Goal: Task Accomplishment & Management: Use online tool/utility

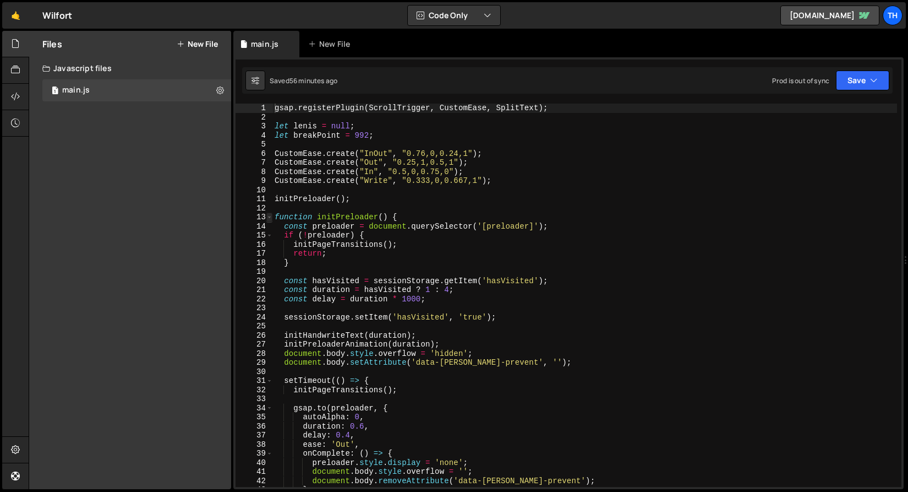
click at [270, 220] on span at bounding box center [269, 216] width 6 height 9
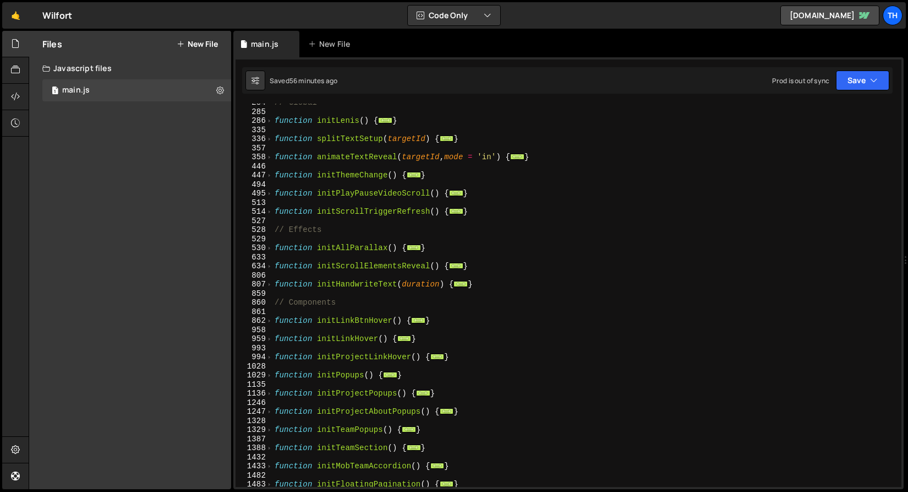
scroll to position [190, 0]
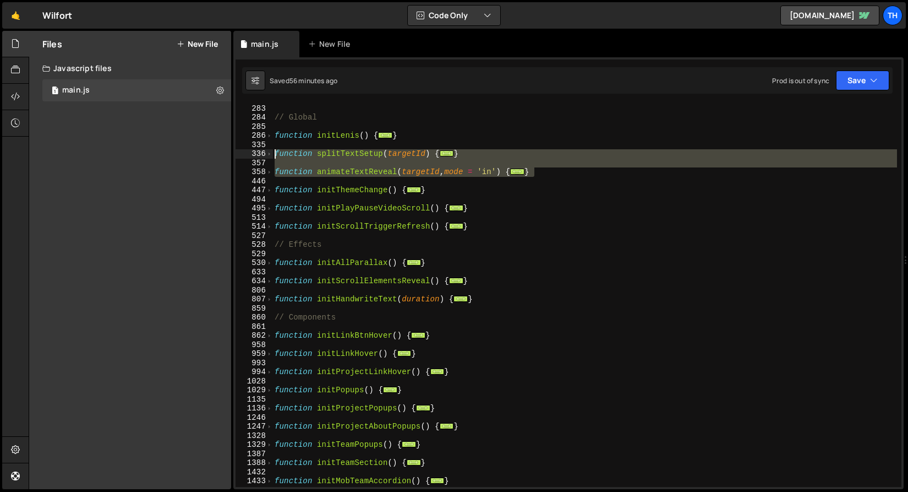
drag, startPoint x: 578, startPoint y: 171, endPoint x: 155, endPoint y: 150, distance: 423.8
click at [155, 150] on div "Files New File Javascript files 1 main.js 0 CSS files Copy share link Edit File…" at bounding box center [469, 260] width 880 height 459
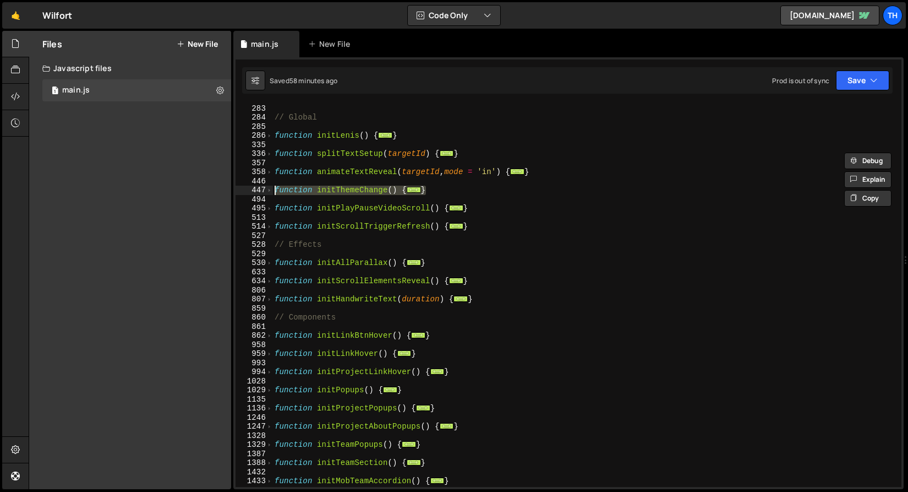
drag, startPoint x: 443, startPoint y: 187, endPoint x: 260, endPoint y: 187, distance: 182.7
click at [260, 187] on div "function splitTextSetup(targetId) { const elements = document.querySelectorAll(…" at bounding box center [569, 294] width 666 height 383
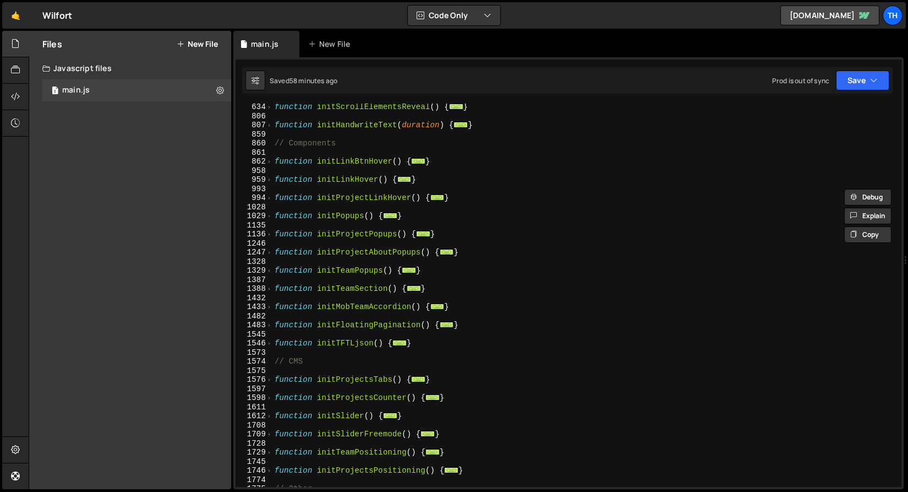
scroll to position [368, 0]
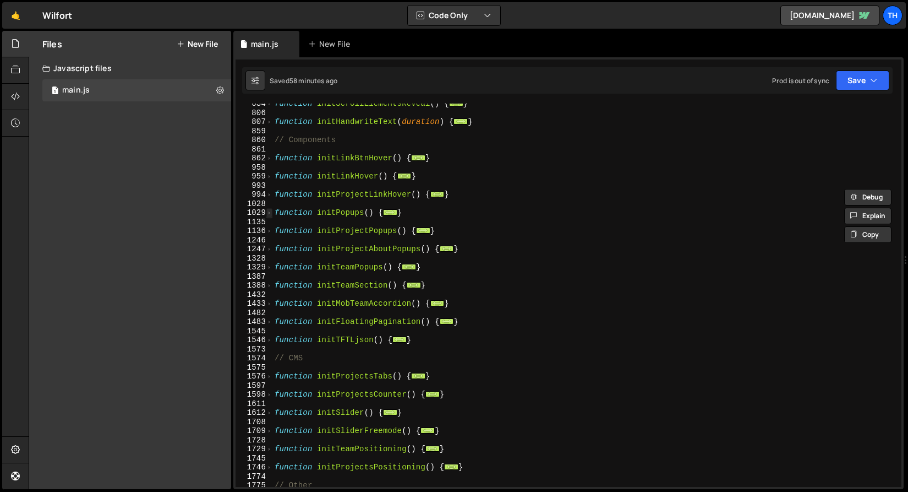
click at [267, 212] on span at bounding box center [269, 212] width 6 height 9
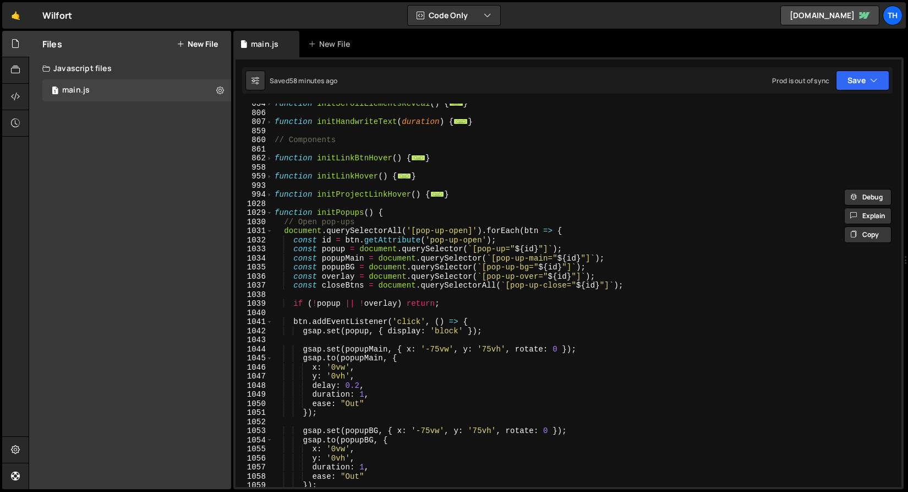
scroll to position [360, 0]
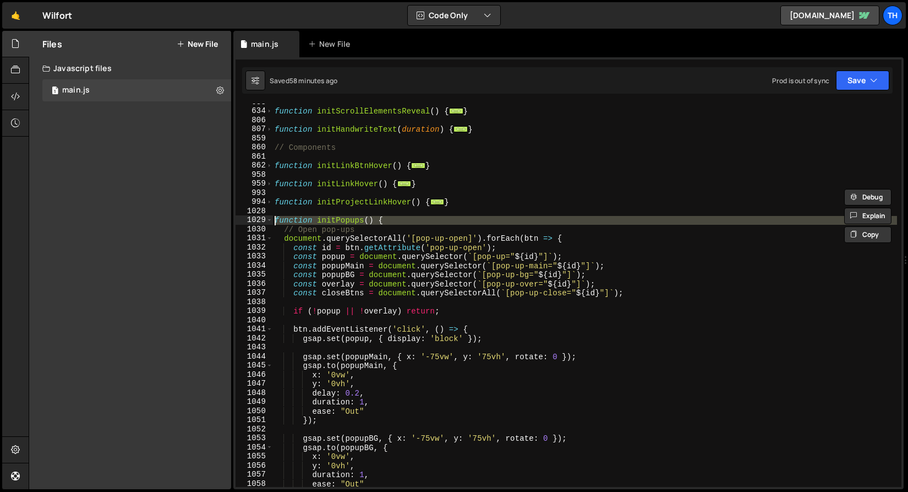
click at [266, 221] on div "1029" at bounding box center [254, 219] width 37 height 9
click at [270, 218] on span at bounding box center [269, 219] width 6 height 9
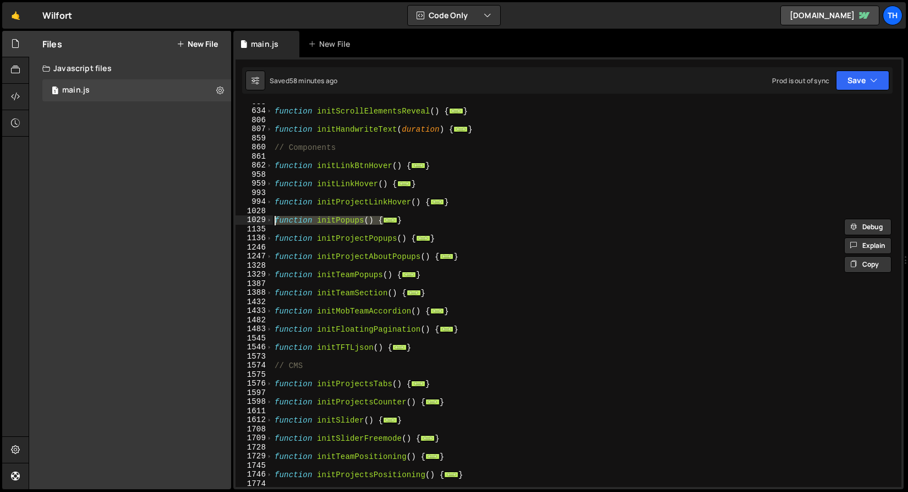
click at [401, 223] on div "function initScrollElementsReveal ( ) { ... } function initHandwriteText ( dura…" at bounding box center [584, 297] width 625 height 401
drag, startPoint x: 418, startPoint y: 223, endPoint x: 249, endPoint y: 220, distance: 169.0
click at [249, 220] on div "} 633 634 806 807 859 860 861 862 958 959 993 994 1028 1029 1135 1136 1246 1247…" at bounding box center [569, 294] width 666 height 383
type textarea "function initPopups() { // Open pop-ups"
click at [293, 268] on div "function initScrollElementsReveal ( ) { ... } function initHandwriteText ( dura…" at bounding box center [584, 297] width 625 height 401
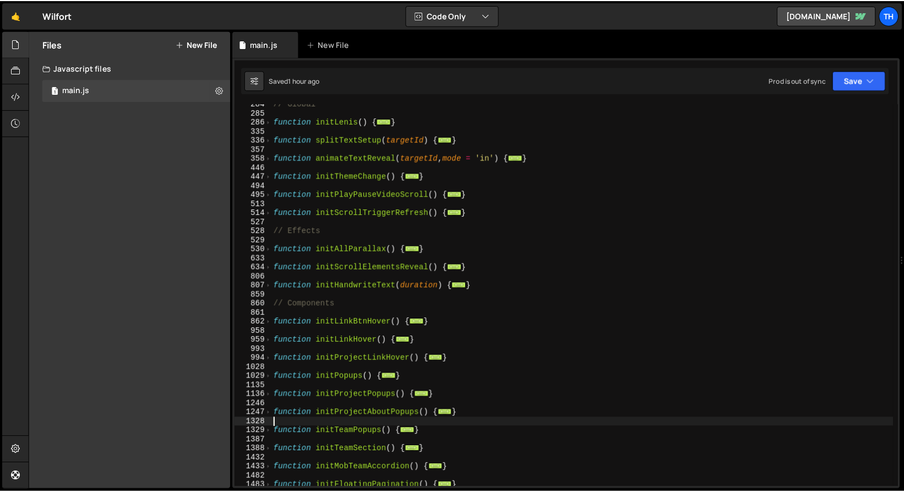
scroll to position [204, 0]
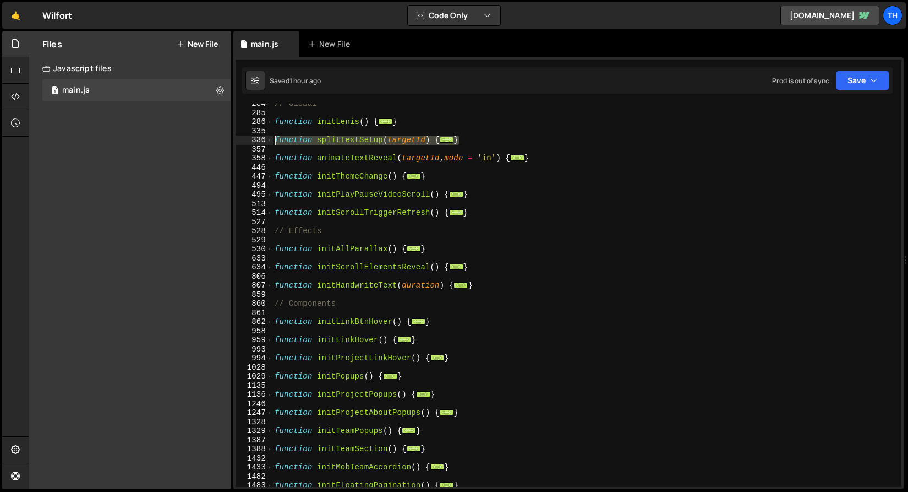
drag, startPoint x: 468, startPoint y: 139, endPoint x: 220, endPoint y: 139, distance: 247.7
click at [220, 139] on div "Files New File Javascript files 1 main.js 0 CSS files Copy share link Edit File…" at bounding box center [469, 260] width 880 height 459
paste textarea "}"
click at [271, 140] on span at bounding box center [269, 139] width 6 height 9
click at [860, 89] on button "Save" at bounding box center [862, 80] width 53 height 20
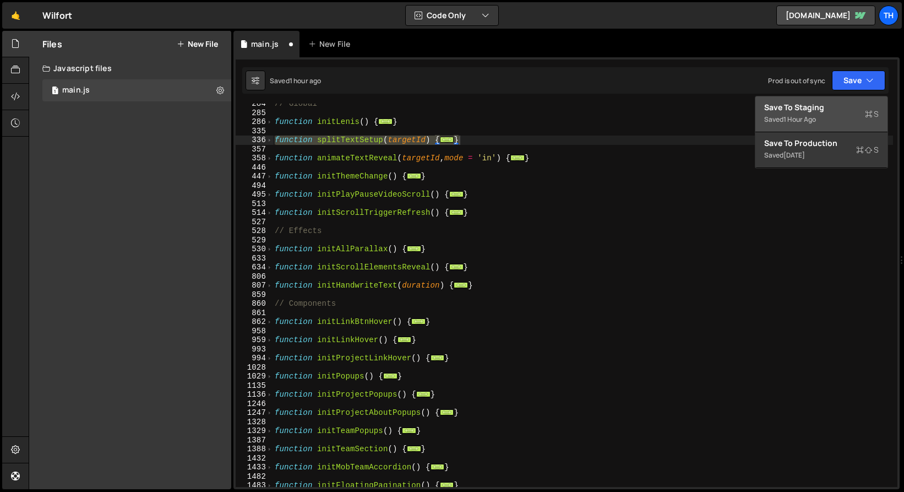
click at [839, 114] on div "Saved 1 hour ago" at bounding box center [821, 119] width 114 height 13
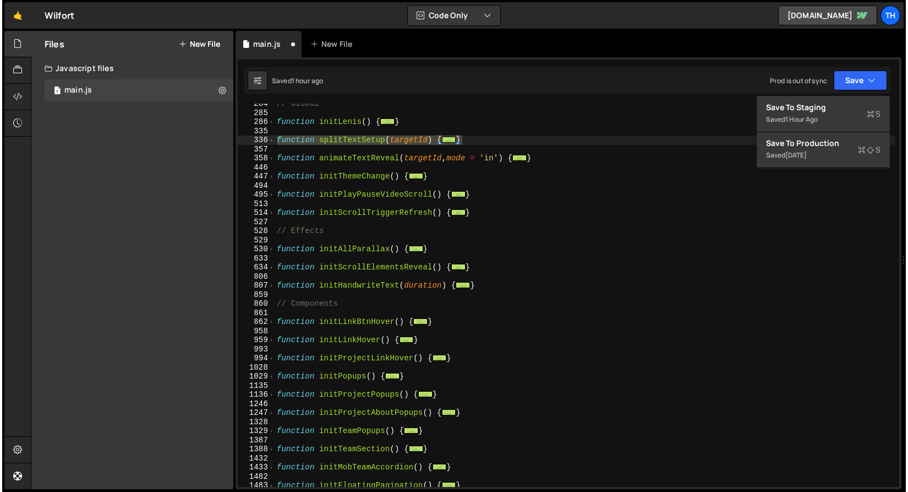
scroll to position [2575, 0]
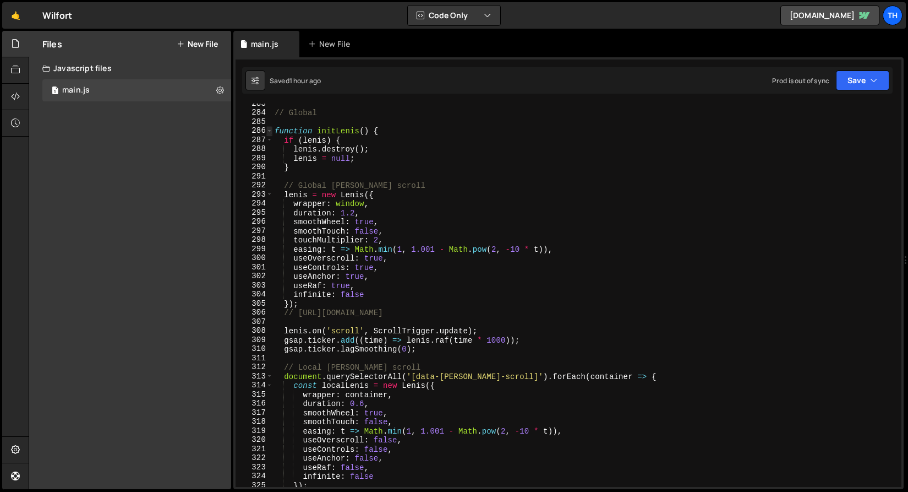
click at [268, 132] on span at bounding box center [269, 130] width 6 height 9
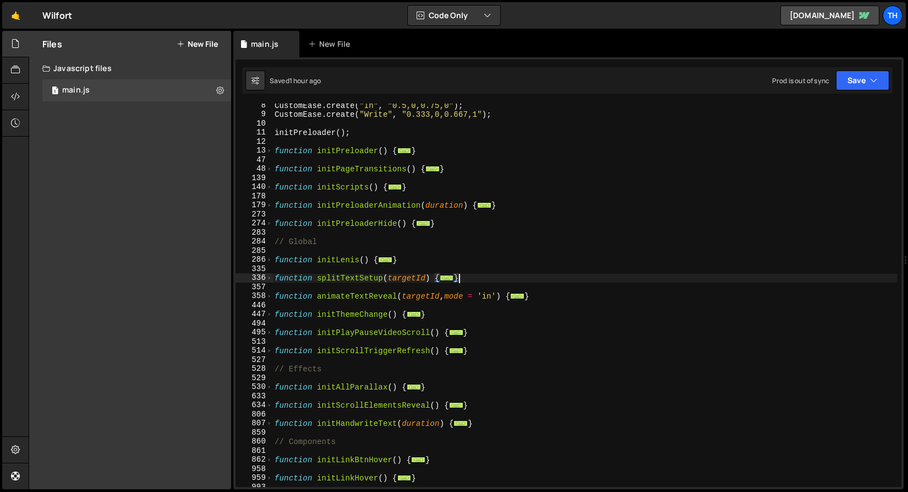
scroll to position [67, 0]
click at [269, 295] on span at bounding box center [269, 295] width 6 height 9
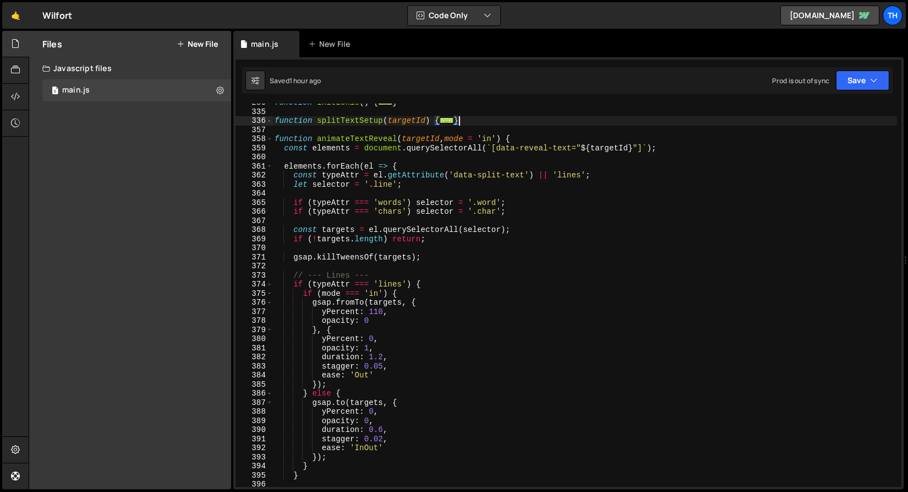
scroll to position [223, 0]
click at [269, 143] on span at bounding box center [269, 138] width 6 height 9
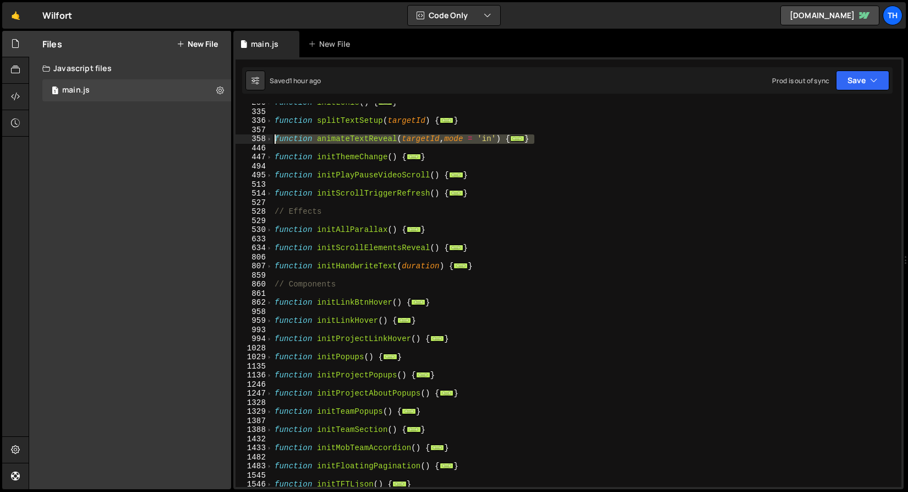
drag, startPoint x: 548, startPoint y: 137, endPoint x: 245, endPoint y: 137, distance: 303.3
click at [245, 137] on div "} 286 335 336 357 358 446 447 494 495 513 514 527 528 529 530 633 634 806 807 8…" at bounding box center [569, 294] width 666 height 383
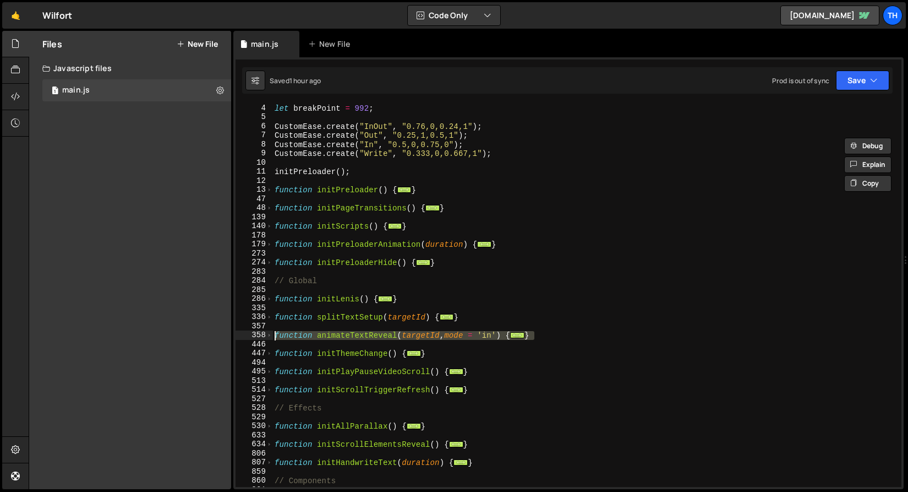
scroll to position [0, 0]
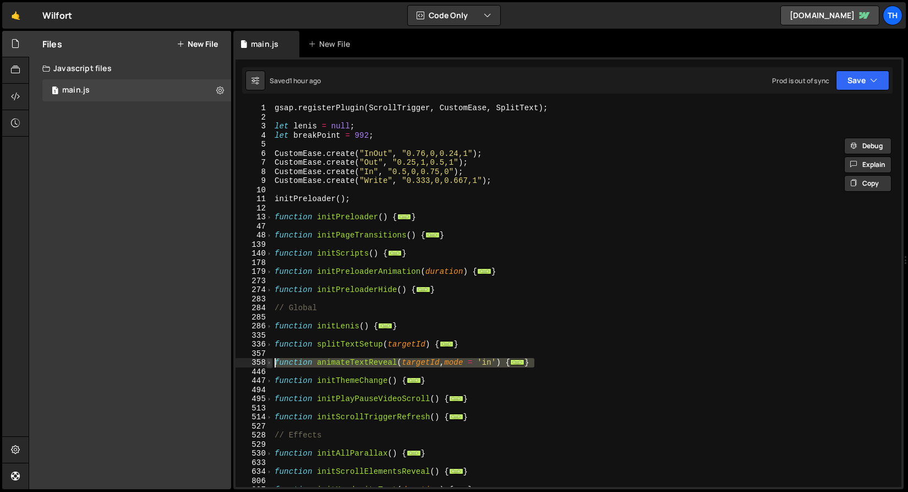
click at [269, 359] on span at bounding box center [269, 362] width 6 height 9
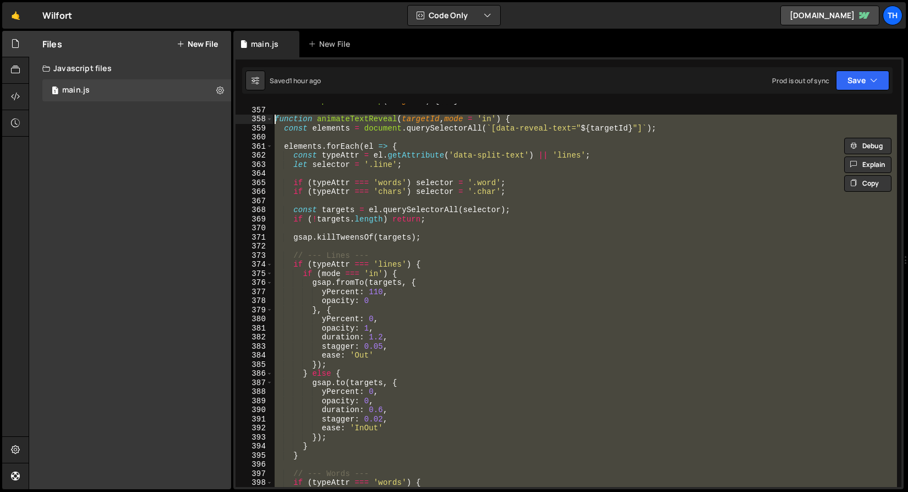
scroll to position [243, 0]
click at [377, 274] on div "function splitTextSetup ( targetId ) { ... } function animateTextReveal ( targe…" at bounding box center [584, 294] width 625 height 383
type textarea "if (mode === 'in') {"
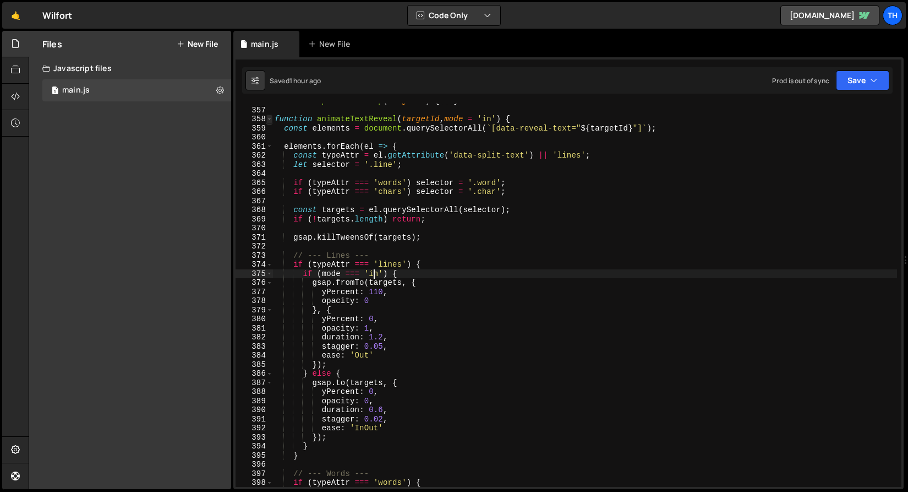
click at [270, 120] on span at bounding box center [269, 118] width 6 height 9
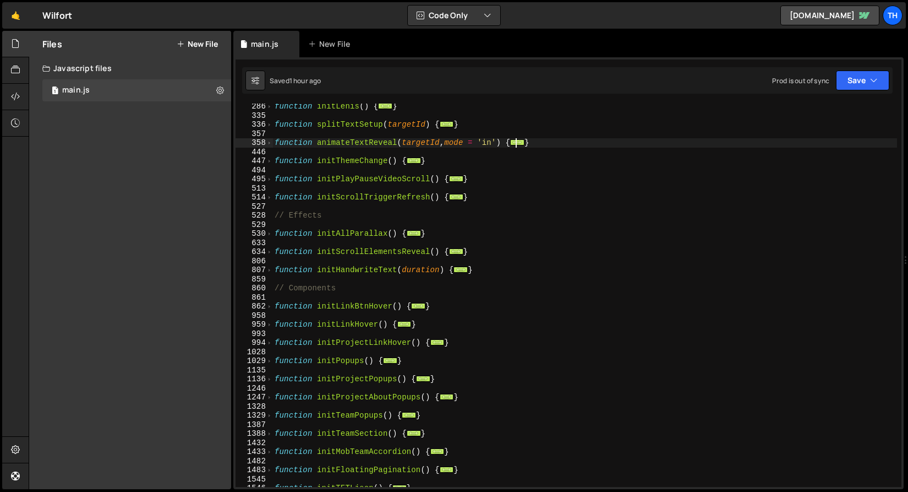
scroll to position [219, 0]
click at [270, 144] on span at bounding box center [269, 143] width 6 height 9
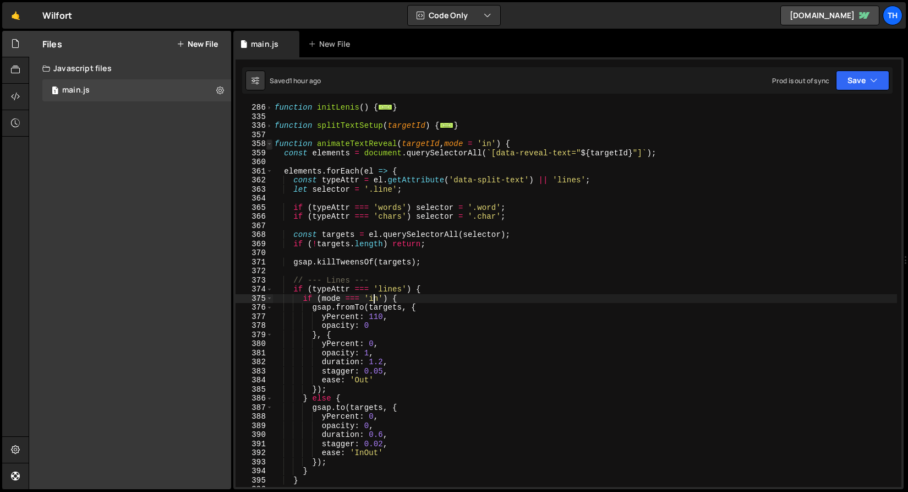
click at [270, 144] on span at bounding box center [269, 143] width 6 height 9
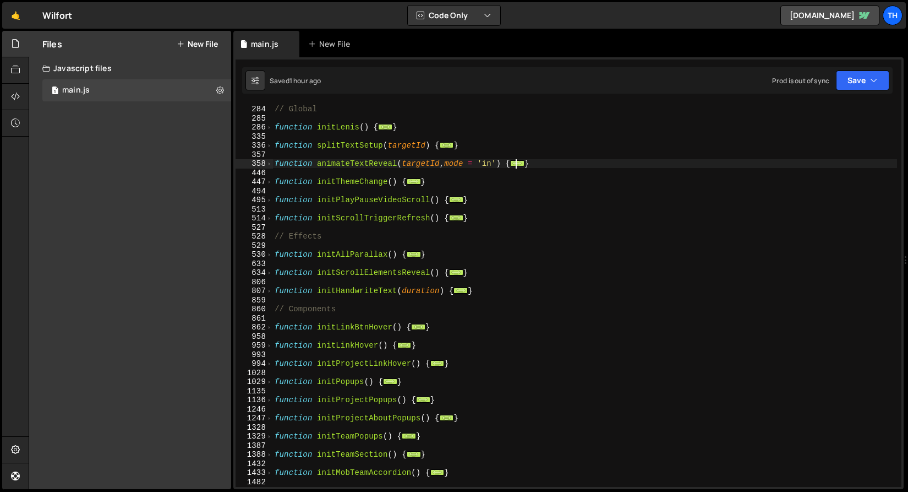
scroll to position [198, 0]
click at [268, 326] on span at bounding box center [269, 327] width 6 height 9
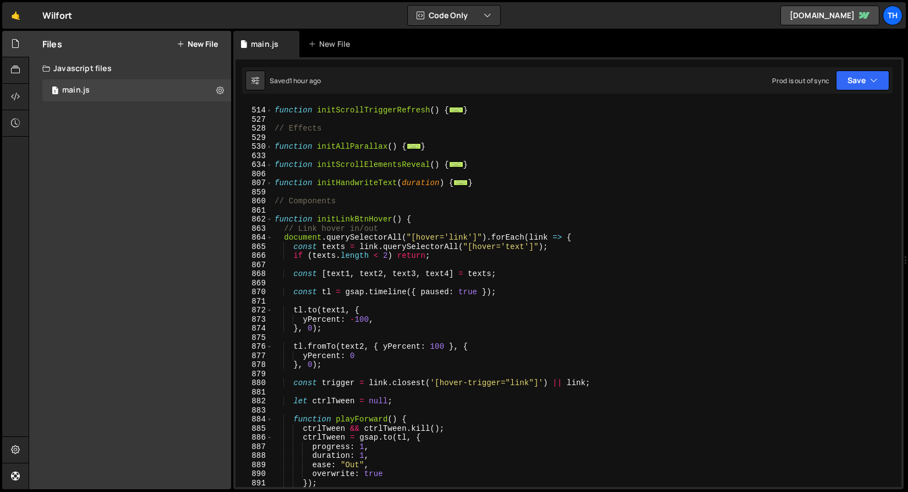
scroll to position [302, 0]
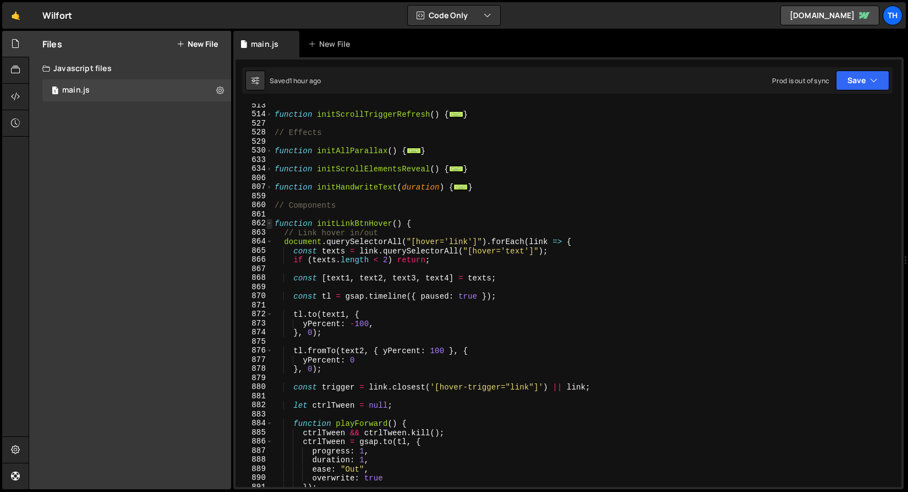
click at [271, 224] on span at bounding box center [269, 223] width 6 height 9
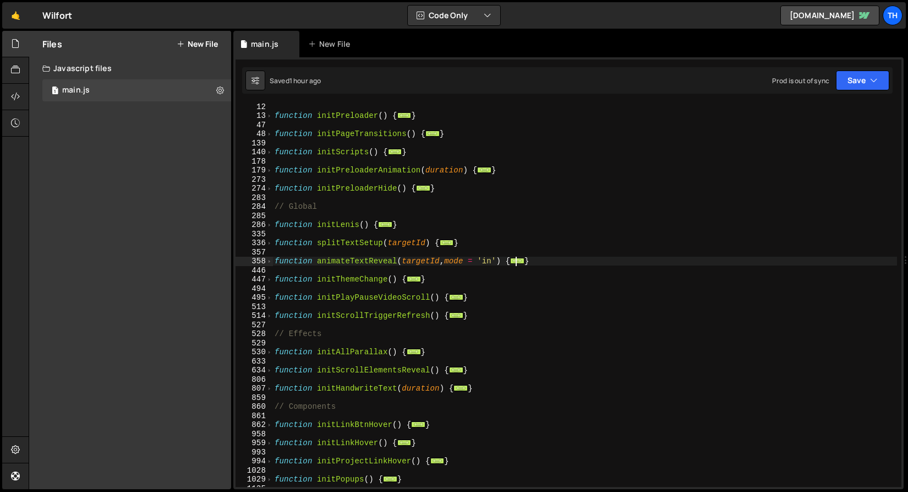
scroll to position [76, 0]
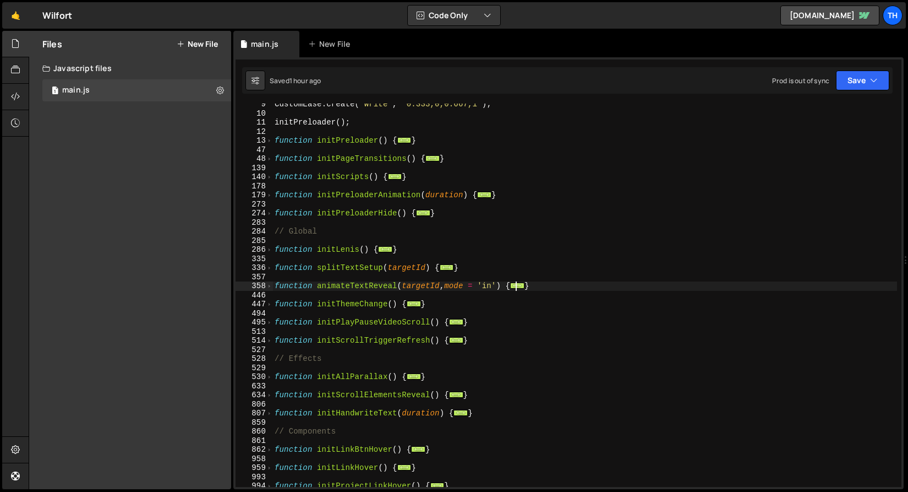
click at [546, 291] on div "CustomEase . create ( "Write" , "0.333,0,0.667,1" ) ; initPreloader ( ) ; funct…" at bounding box center [584, 300] width 625 height 401
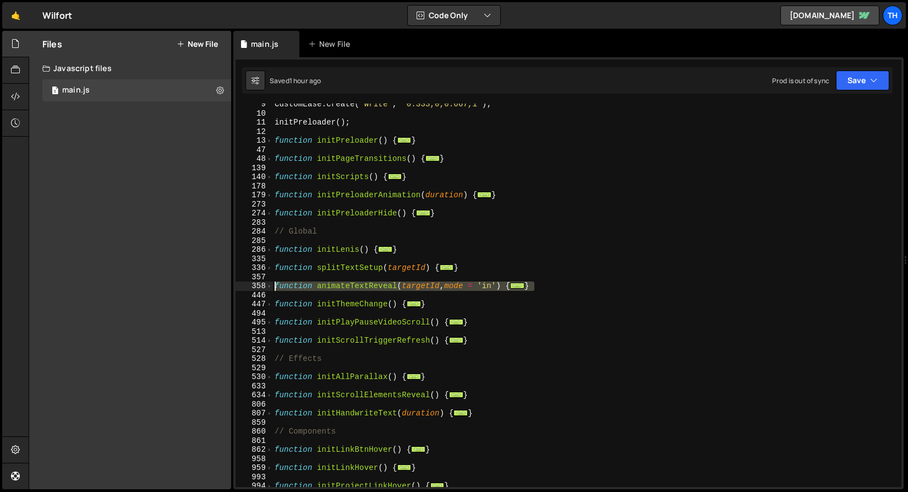
drag, startPoint x: 554, startPoint y: 284, endPoint x: 194, endPoint y: 282, distance: 359.4
click at [194, 282] on div "Files New File Javascript files 1 main.js 0 CSS files Copy share link Edit File…" at bounding box center [469, 260] width 880 height 459
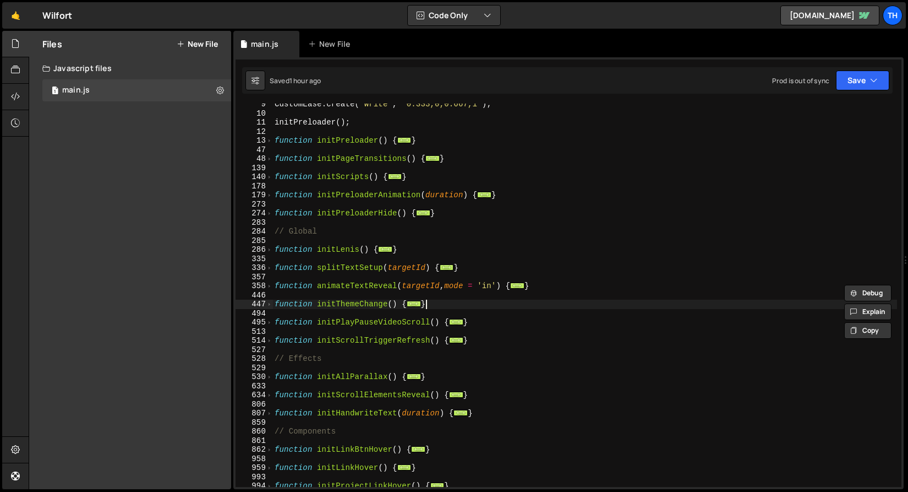
click at [535, 301] on div "CustomEase . create ( "Write" , "0.333,0,0.667,1" ) ; initPreloader ( ) ; funct…" at bounding box center [584, 300] width 625 height 401
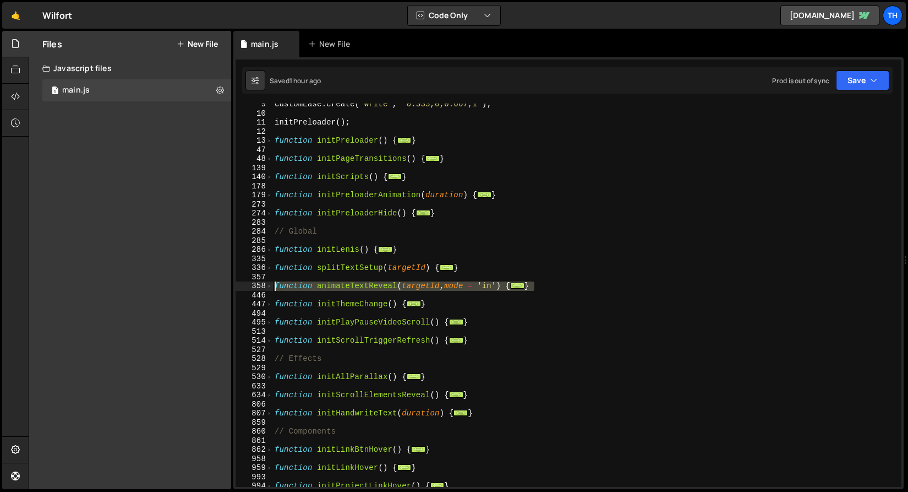
drag, startPoint x: 550, startPoint y: 284, endPoint x: 175, endPoint y: 285, distance: 374.9
click at [175, 285] on div "Files New File Javascript files 1 main.js 0 CSS files Copy share link Edit File…" at bounding box center [469, 260] width 880 height 459
click at [270, 284] on span at bounding box center [269, 285] width 6 height 9
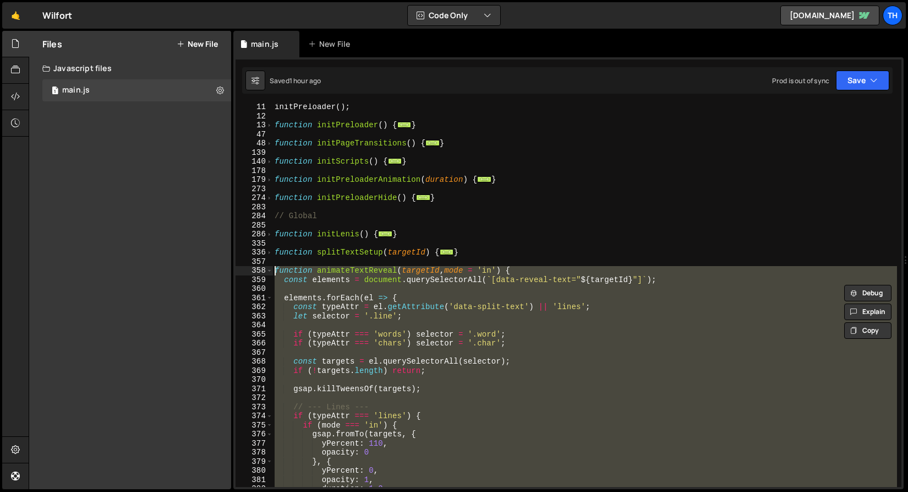
scroll to position [91, 0]
click at [269, 269] on span at bounding box center [269, 270] width 6 height 9
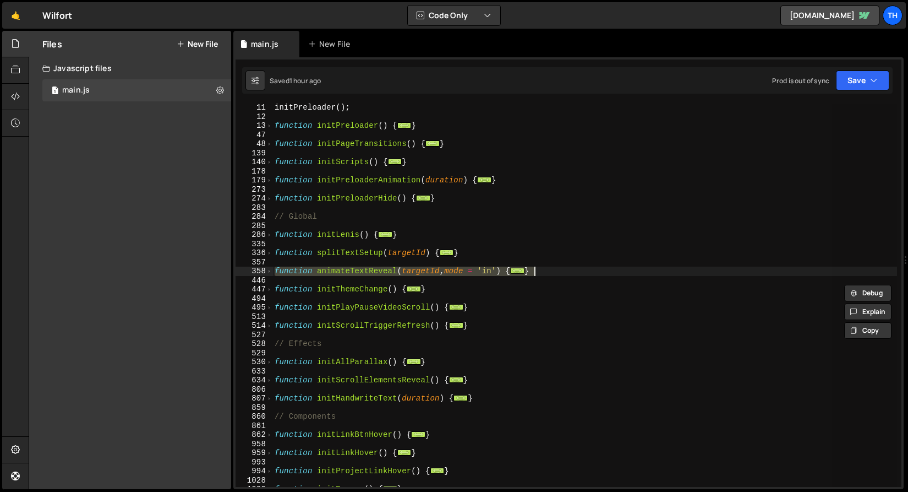
type textarea "function animateTextReveal(targetId, mode = 'in') {"
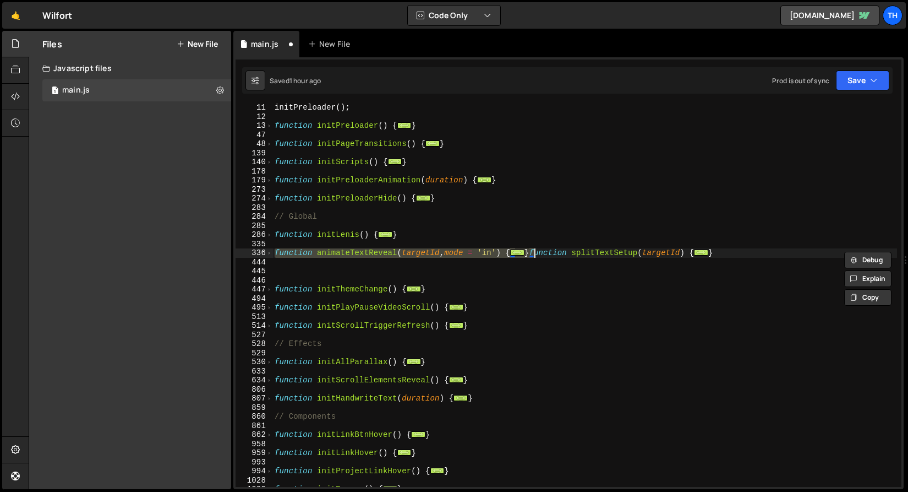
type textarea "function splitTextSetup(targetId) {"
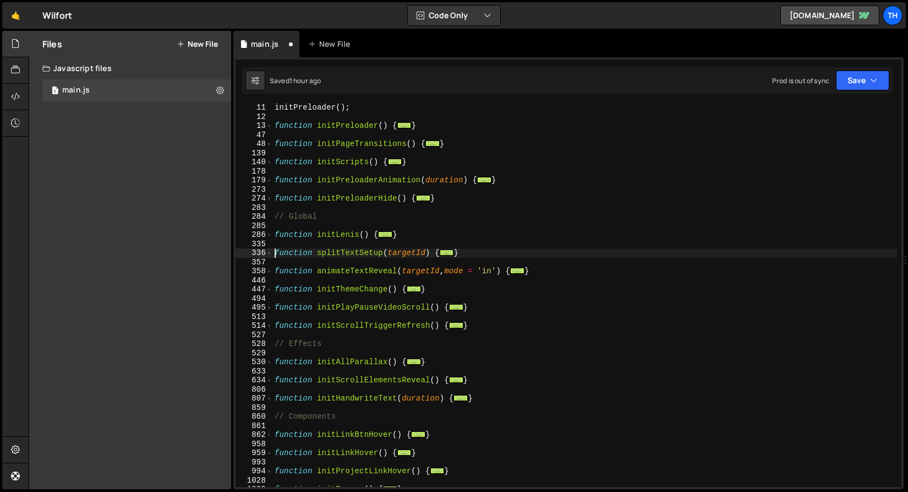
click at [460, 281] on div "initPreloader ( ) ; function initPreloader ( ) { ... } function initPageTransit…" at bounding box center [584, 303] width 625 height 401
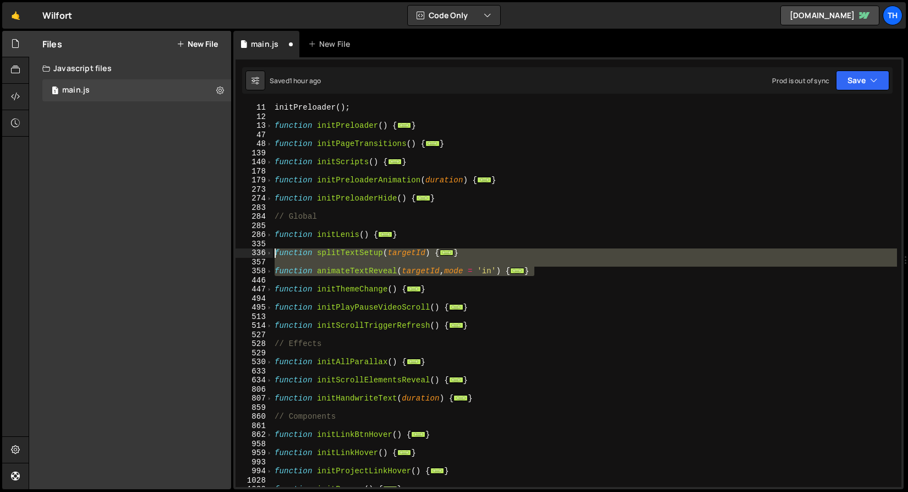
drag, startPoint x: 559, startPoint y: 270, endPoint x: 210, endPoint y: 255, distance: 349.3
click at [210, 255] on div "Files New File Javascript files 1 main.js 0 CSS files Copy share link Edit File…" at bounding box center [469, 260] width 880 height 459
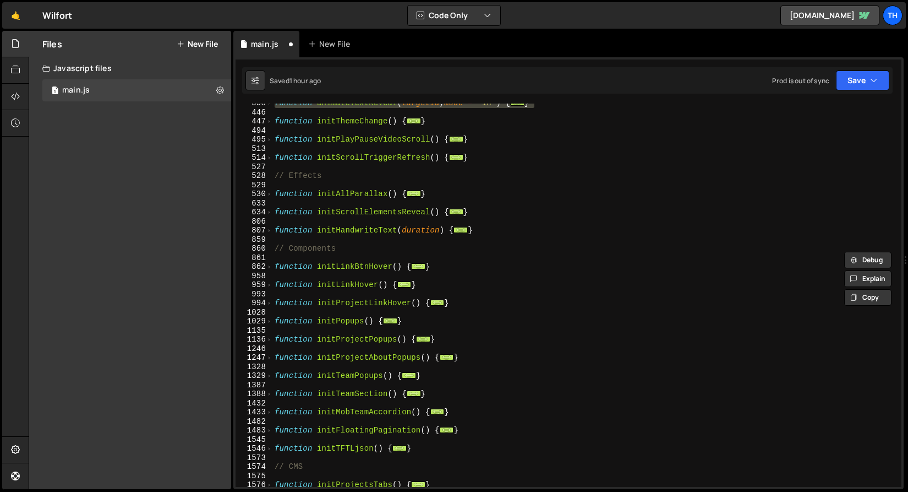
scroll to position [259, 0]
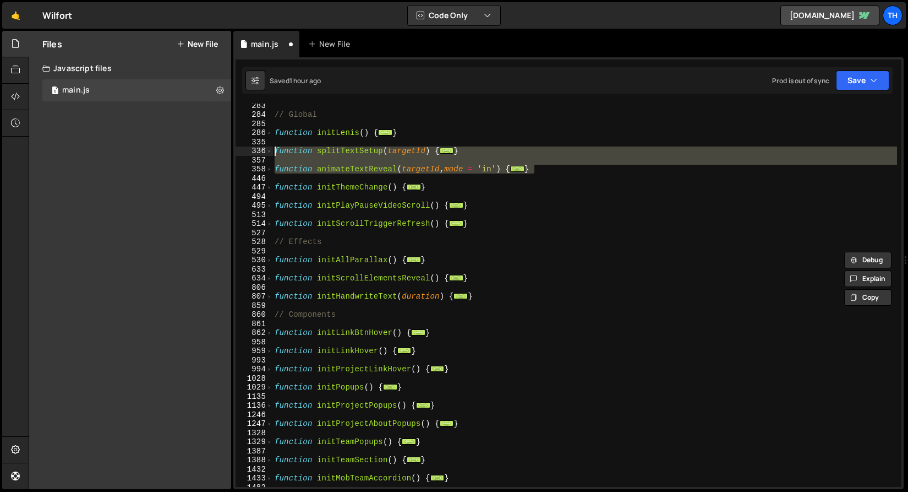
paste textarea "}"
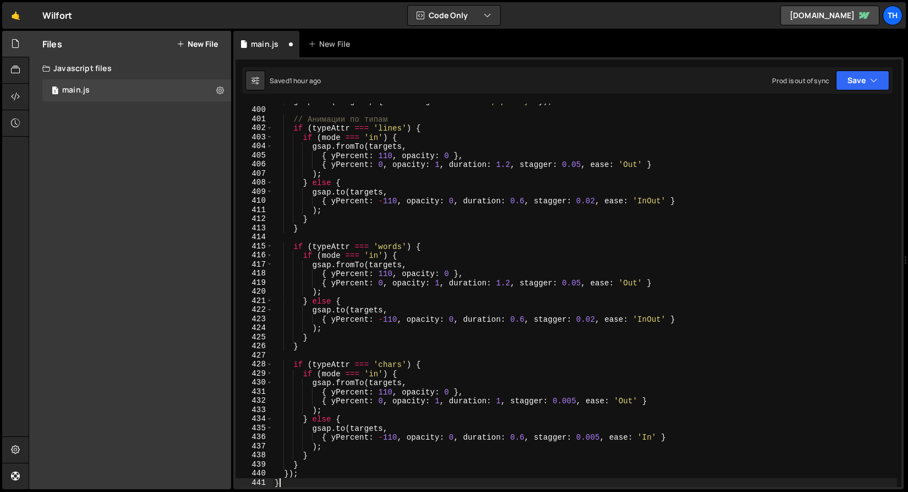
scroll to position [816, 0]
click at [838, 86] on button "Save" at bounding box center [862, 80] width 53 height 20
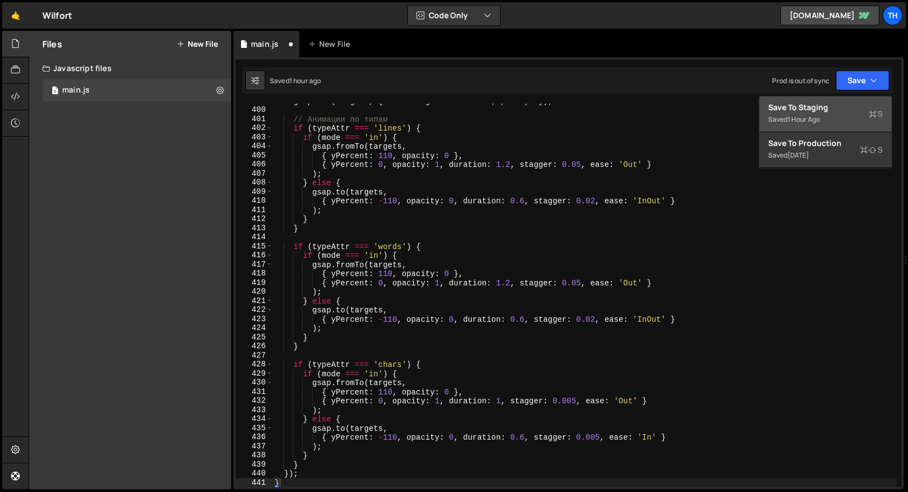
click at [830, 115] on div "Saved 1 hour ago" at bounding box center [825, 119] width 114 height 13
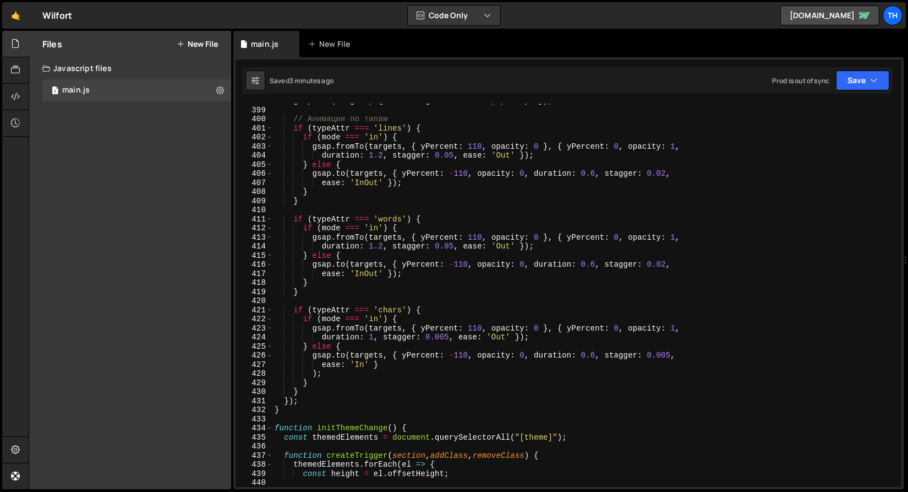
click at [347, 145] on div "gsap . set ( targets , { willChange : 'transform,opacity' }) ; // Анимации по т…" at bounding box center [584, 296] width 625 height 401
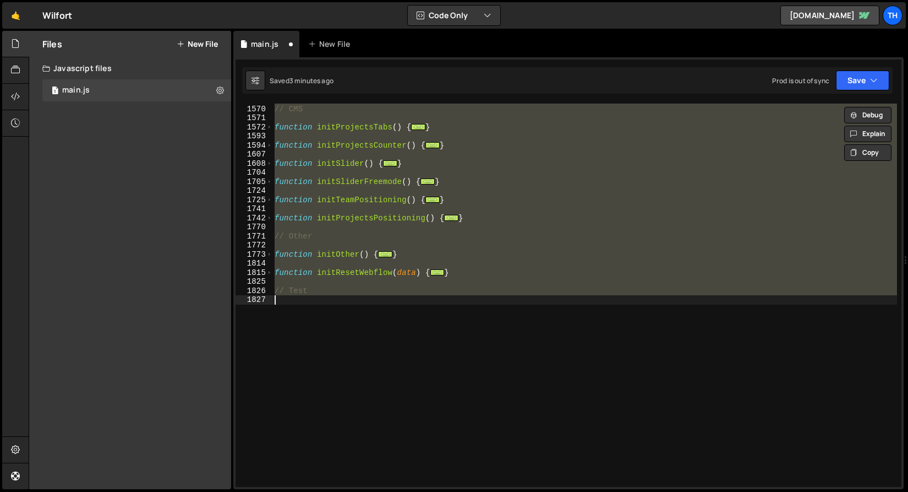
scroll to position [63, 0]
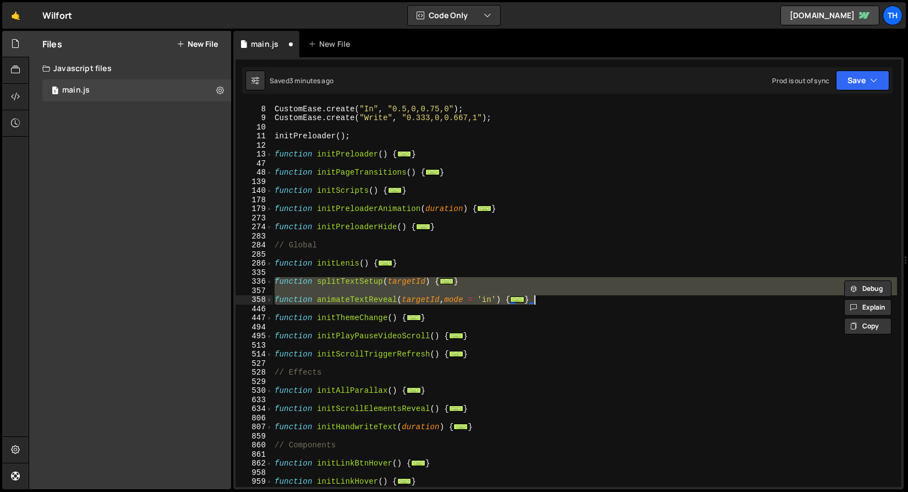
click at [307, 283] on div "CustomEase . create ( "Out" , "0.25,1,0.5,1" ) ; CustomEase . create ( "In" , "…" at bounding box center [584, 294] width 625 height 383
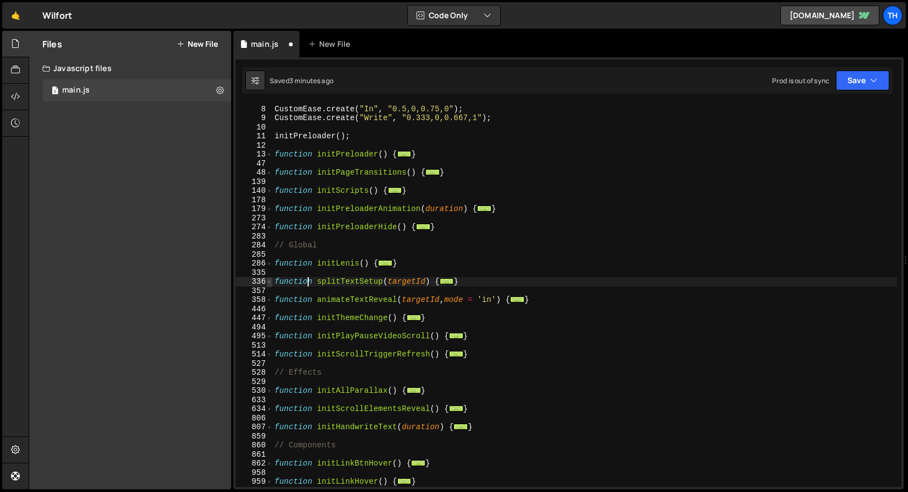
click at [270, 283] on span at bounding box center [269, 281] width 6 height 9
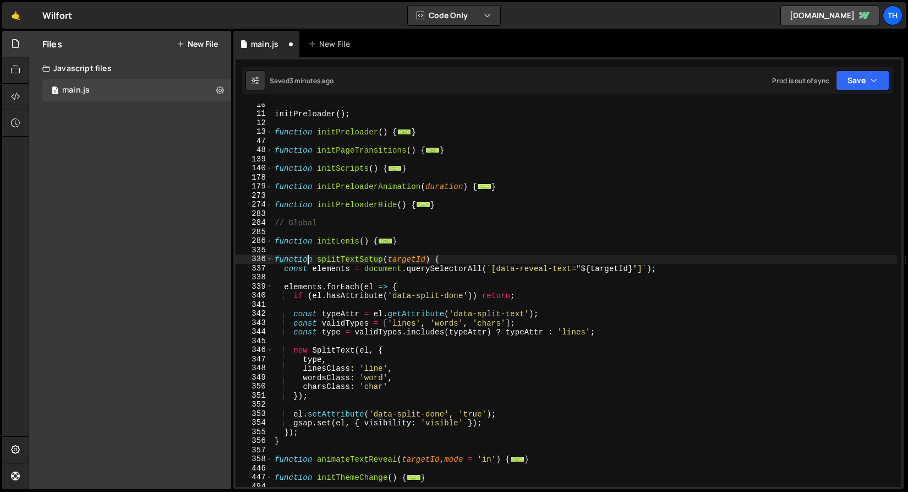
scroll to position [85, 0]
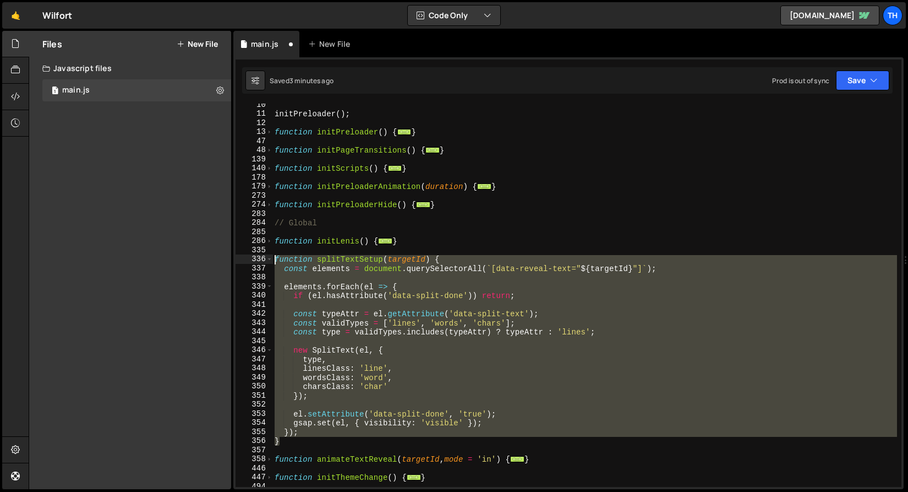
drag, startPoint x: 288, startPoint y: 444, endPoint x: 193, endPoint y: 259, distance: 208.0
click at [193, 259] on div "Files New File Javascript files 1 main.js 0 CSS files Copy share link Edit File…" at bounding box center [469, 260] width 880 height 459
paste textarea "}"
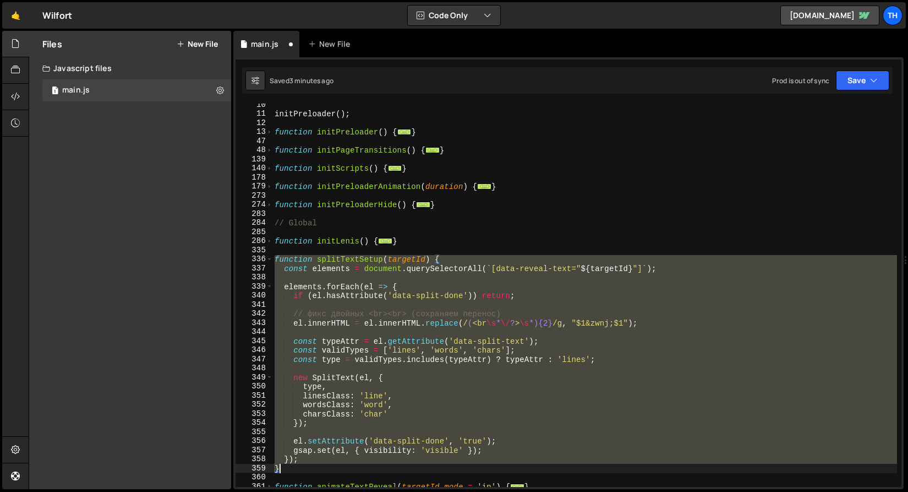
click at [489, 310] on div "initPreloader ( ) ; function initPreloader ( ) { ... } function initPageTransit…" at bounding box center [584, 294] width 625 height 383
type textarea "// фикс двойных <br><br> (сохраняем перенос)"
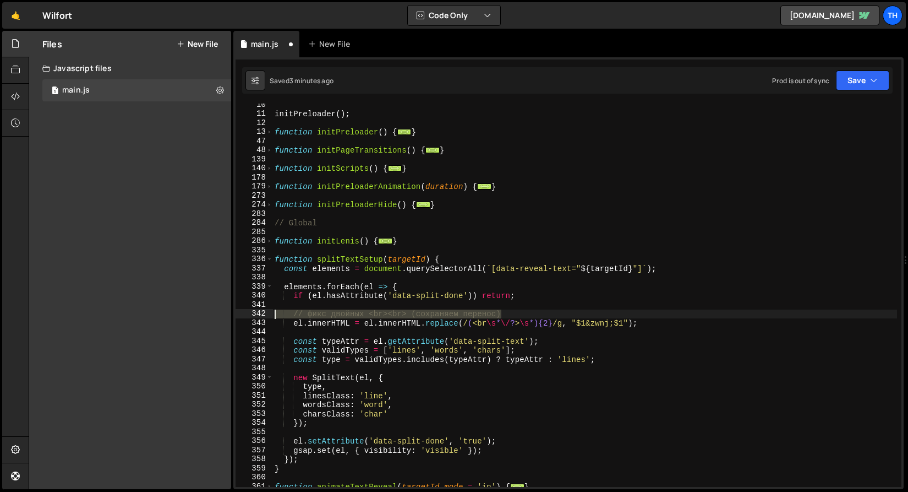
drag, startPoint x: 525, startPoint y: 314, endPoint x: 246, endPoint y: 310, distance: 279.7
click at [246, 310] on div "// фикс двойных <br><br> (сохраняем перенос) 10 11 12 13 47 48 139 140 178 179 …" at bounding box center [569, 294] width 666 height 383
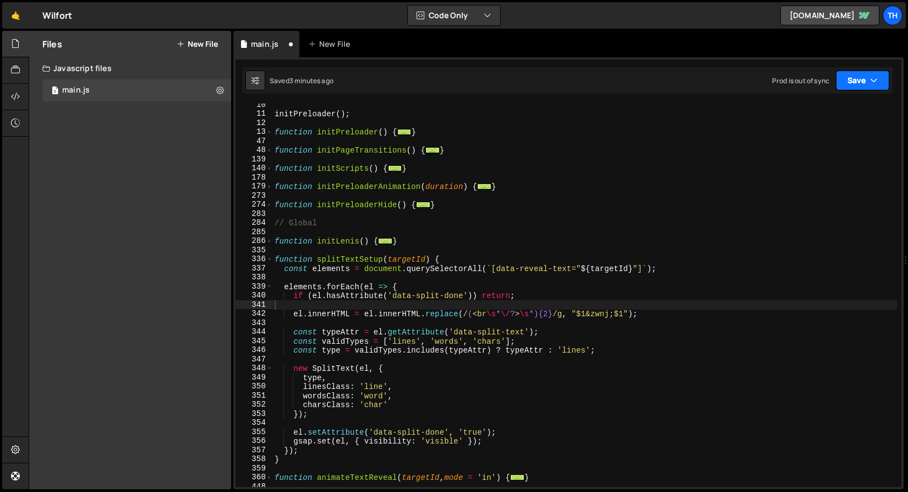
drag, startPoint x: 865, startPoint y: 78, endPoint x: 863, endPoint y: 83, distance: 5.7
click at [865, 78] on button "Save" at bounding box center [862, 80] width 53 height 20
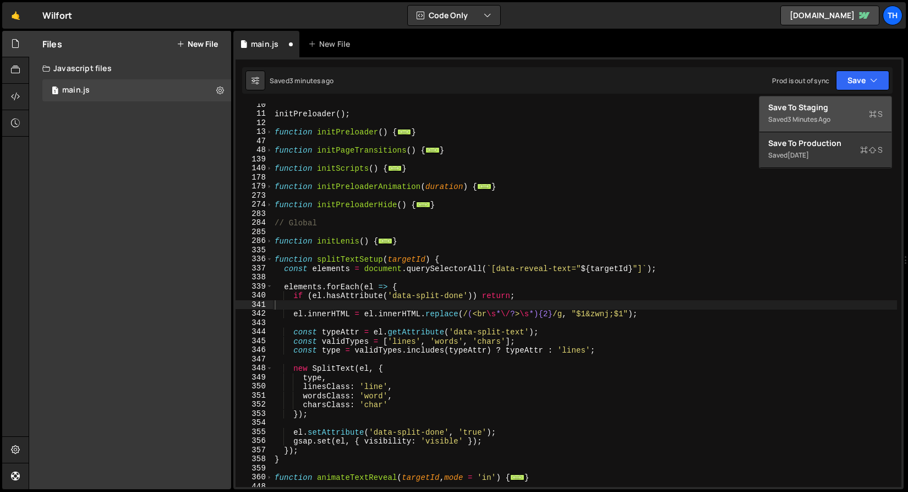
click at [838, 108] on div "Save to Staging S" at bounding box center [825, 107] width 114 height 11
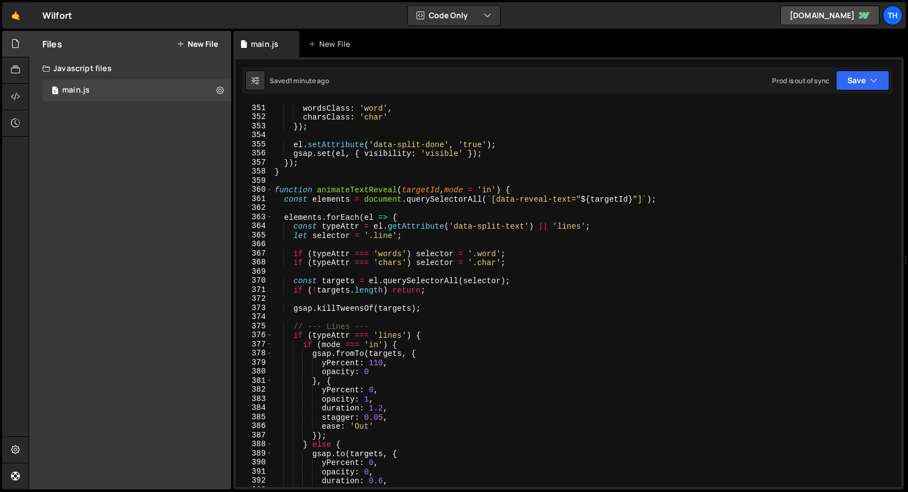
scroll to position [3191, 0]
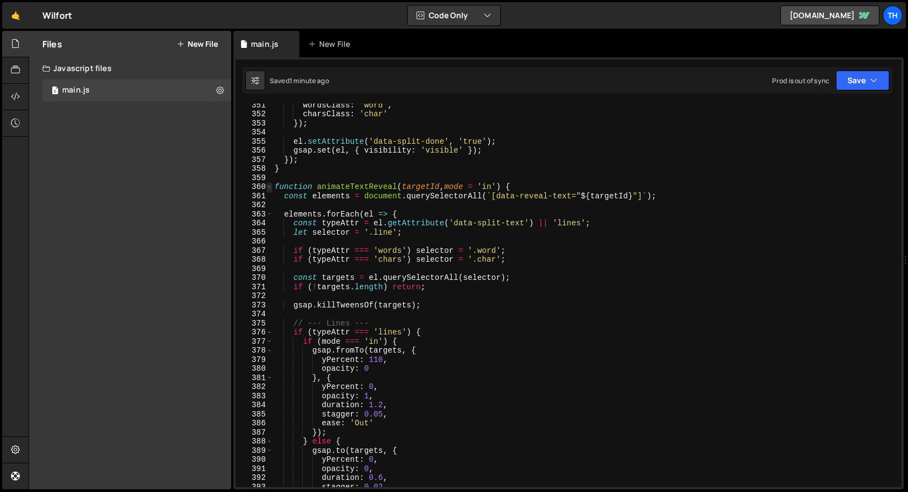
click at [270, 185] on span at bounding box center [269, 186] width 6 height 9
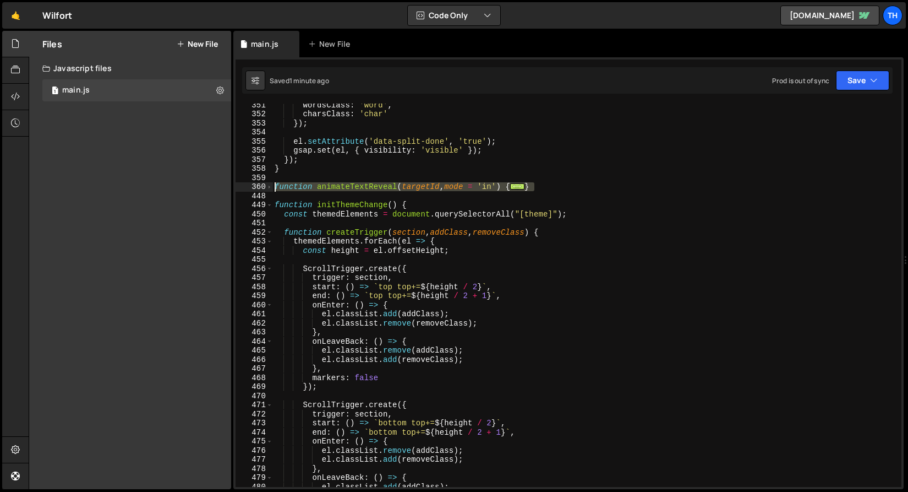
drag, startPoint x: 541, startPoint y: 186, endPoint x: 168, endPoint y: 184, distance: 373.2
click at [168, 185] on div "Files New File Javascript files 1 main.js 0 CSS files Copy share link Edit File…" at bounding box center [469, 260] width 880 height 459
paste textarea "}"
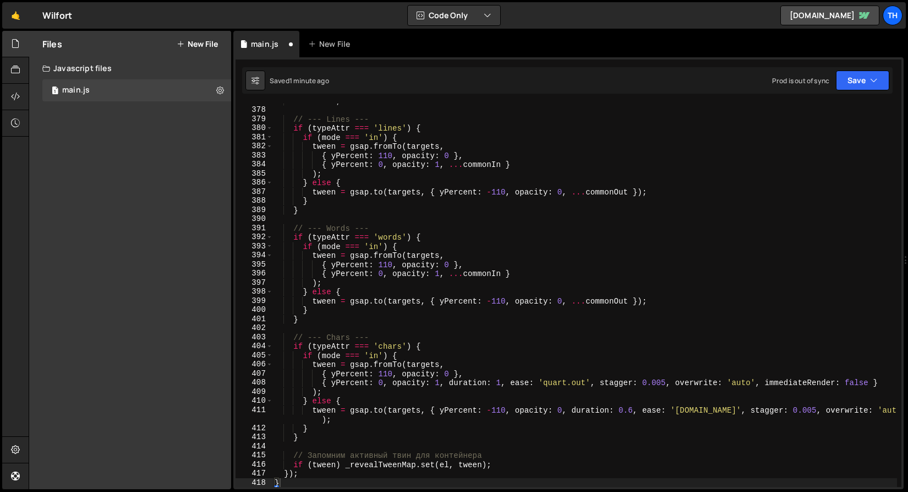
click at [864, 94] on div "} 377 378 379 380 381 382 383 384 385 386 387 388 389 390 391 392 393 394 395 3…" at bounding box center [568, 273] width 670 height 432
click at [864, 91] on div "Saved 1 minute ago Prod is out of sync Upgrade to Edit Save Save to Staging S S…" at bounding box center [567, 80] width 651 height 26
click at [864, 85] on button "Save" at bounding box center [862, 80] width 53 height 20
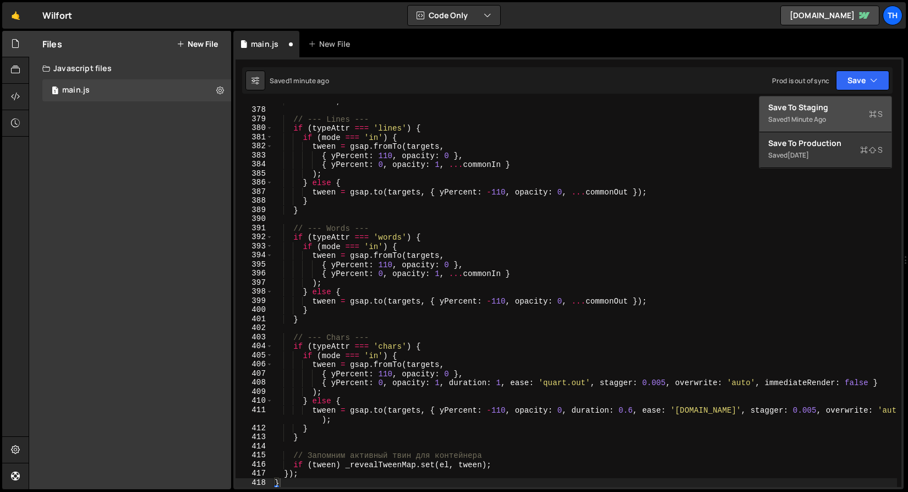
click at [841, 119] on div "Saved 1 minute ago" at bounding box center [825, 119] width 114 height 13
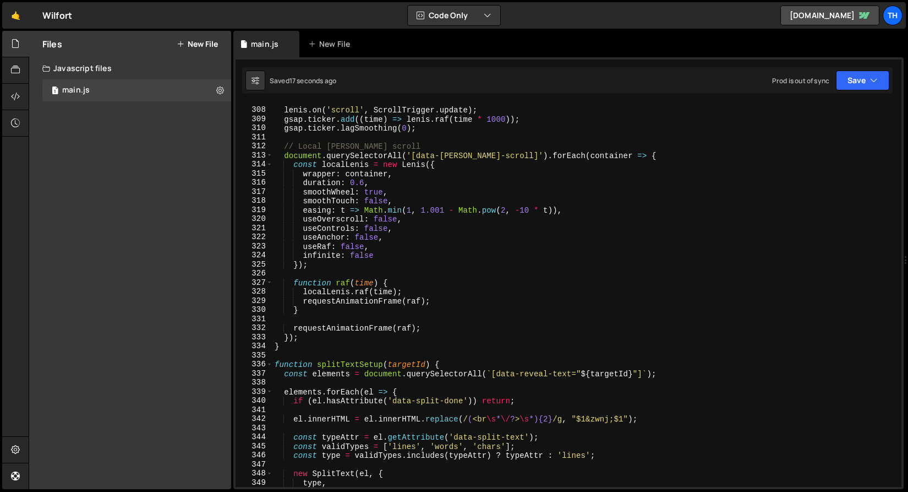
scroll to position [2796, 0]
type textarea "function initThemeChange() {"
click at [271, 364] on span at bounding box center [269, 363] width 6 height 9
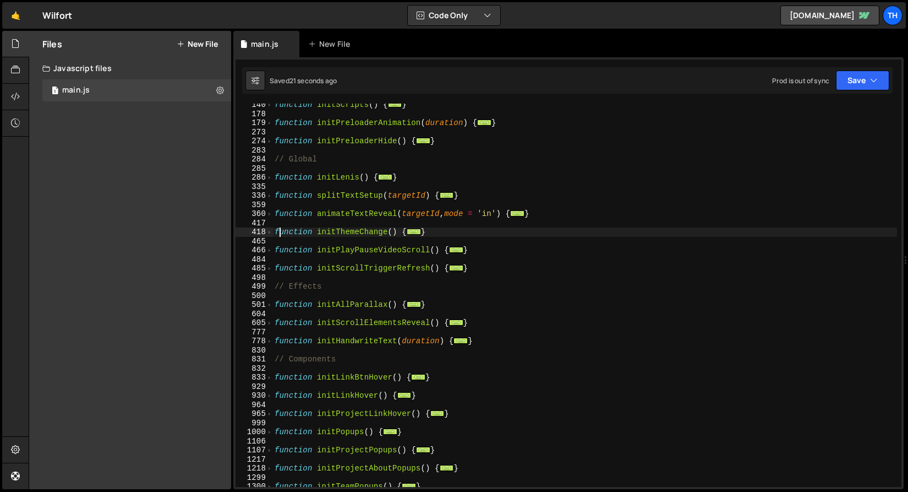
scroll to position [148, 0]
click at [359, 204] on div "function initScripts ( ) { ... } function initPreloaderAnimation ( duration ) {…" at bounding box center [584, 300] width 625 height 401
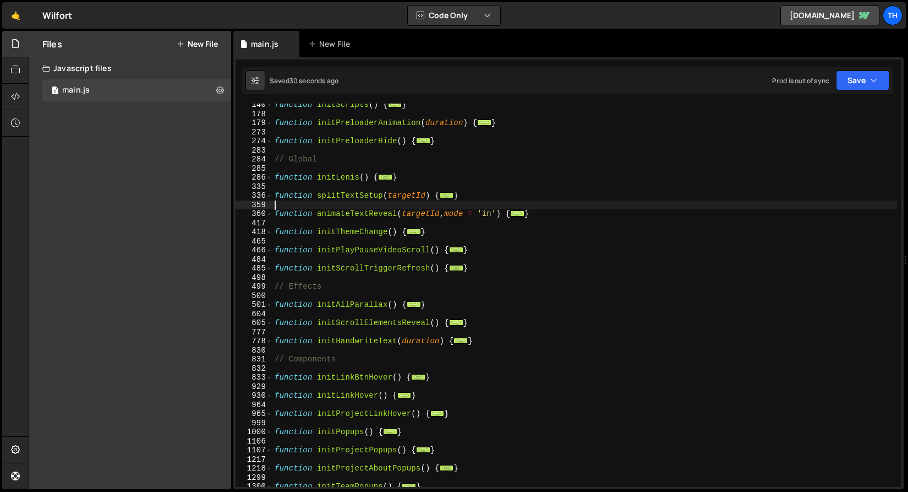
click at [332, 183] on div "function initScripts ( ) { ... } function initPreloaderAnimation ( duration ) {…" at bounding box center [584, 300] width 625 height 401
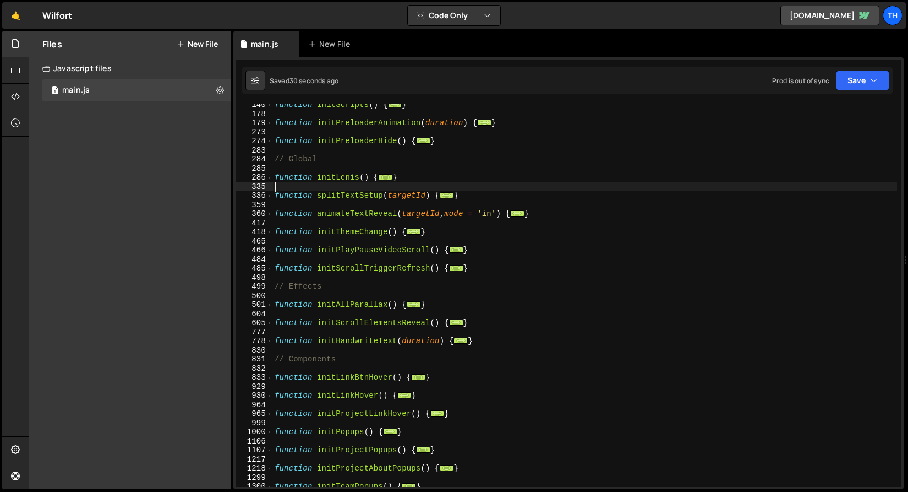
click at [335, 184] on div "function initScripts ( ) { ... } function initPreloaderAnimation ( duration ) {…" at bounding box center [584, 300] width 625 height 401
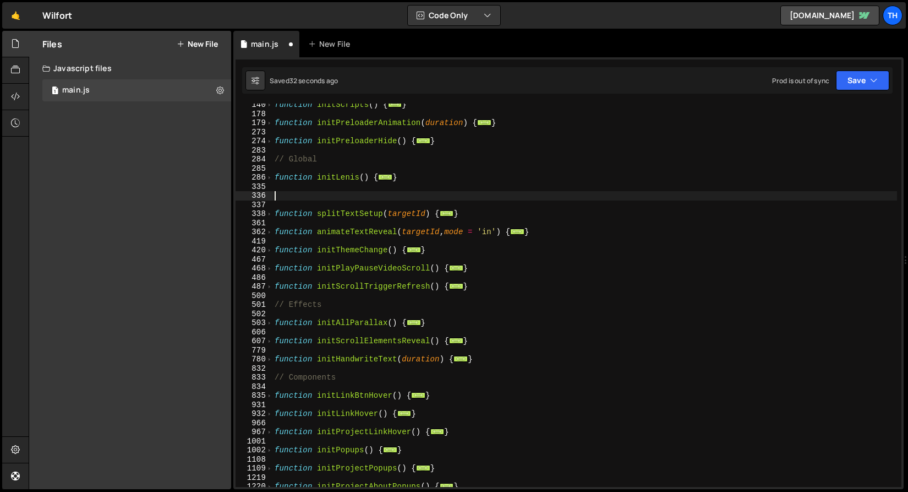
paste textarea "const _revealTweenMap = new WeakMap();"
click at [842, 78] on button "Save" at bounding box center [862, 80] width 53 height 20
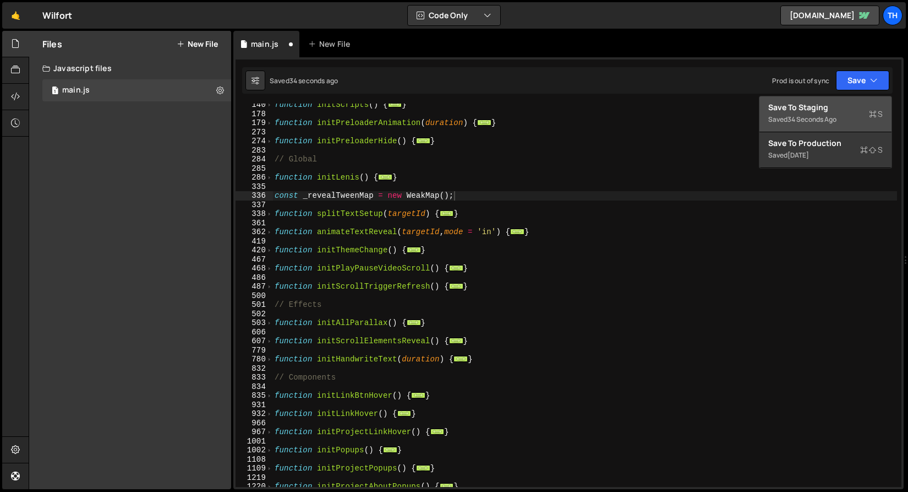
click at [826, 102] on div "Save to Staging S" at bounding box center [825, 107] width 114 height 11
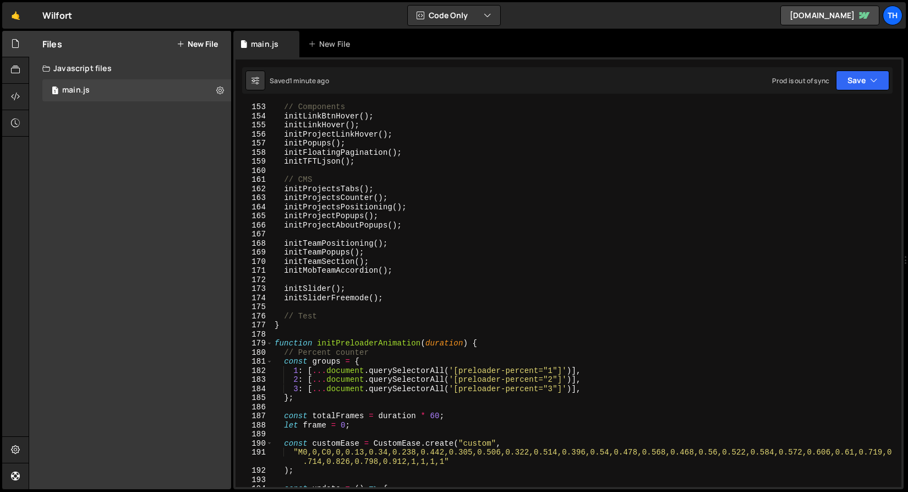
scroll to position [1514, 0]
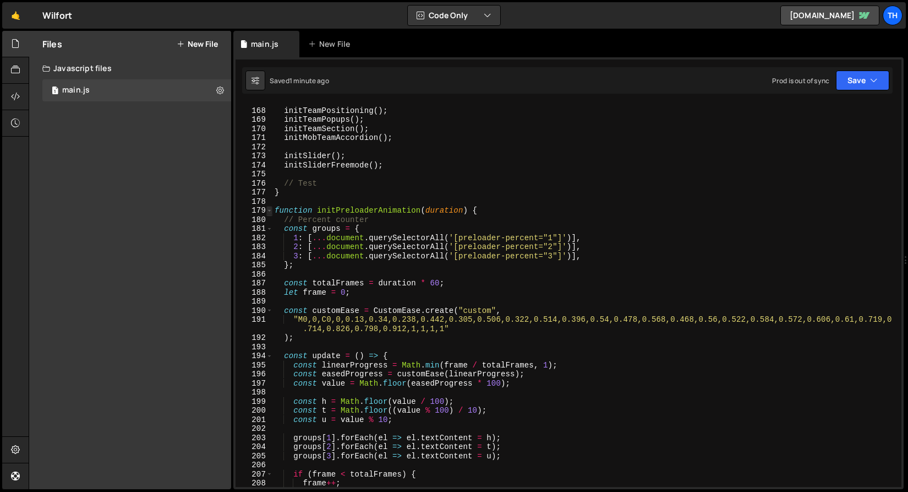
click at [268, 207] on span at bounding box center [269, 210] width 6 height 9
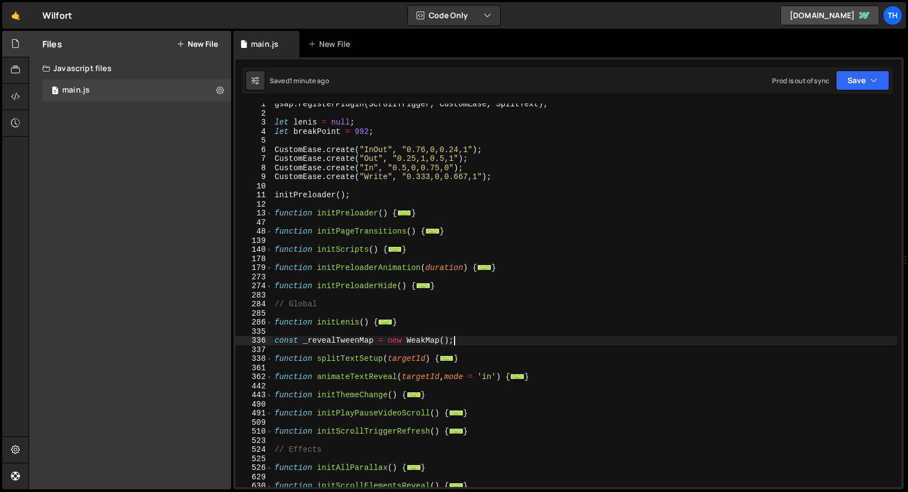
scroll to position [0, 0]
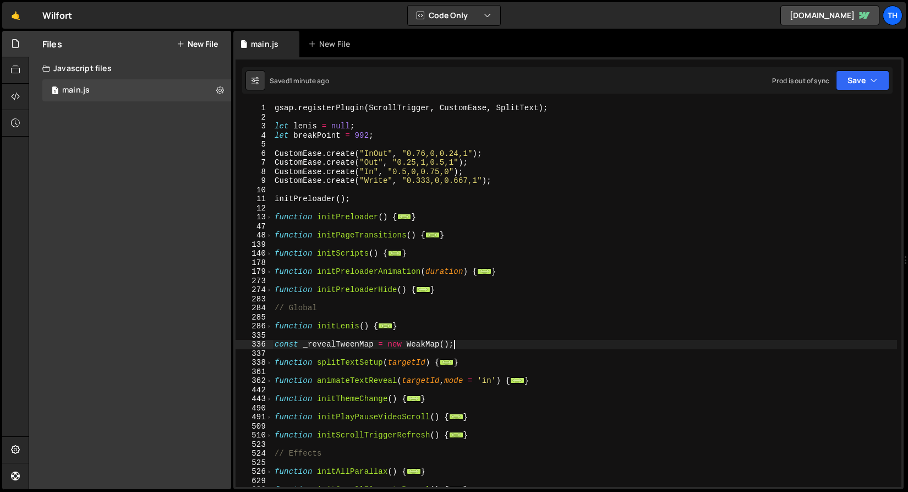
type textarea "// Test"
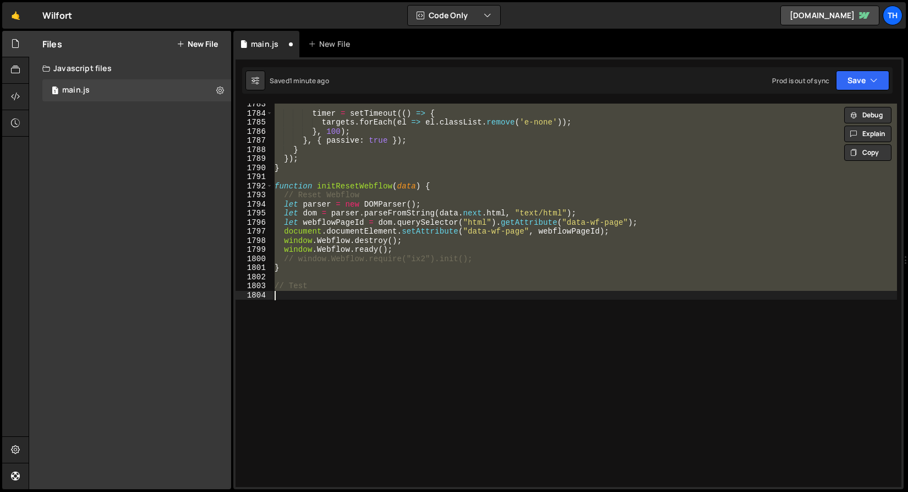
scroll to position [3078, 0]
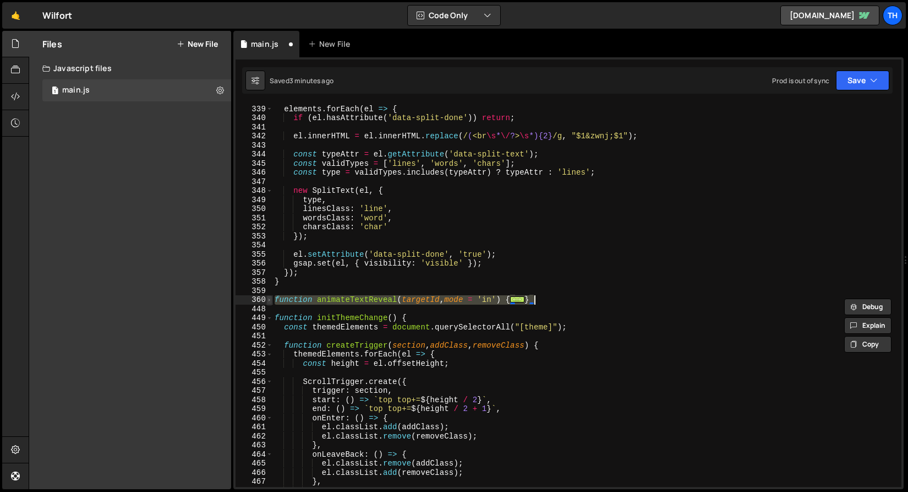
click at [270, 302] on span at bounding box center [269, 299] width 6 height 9
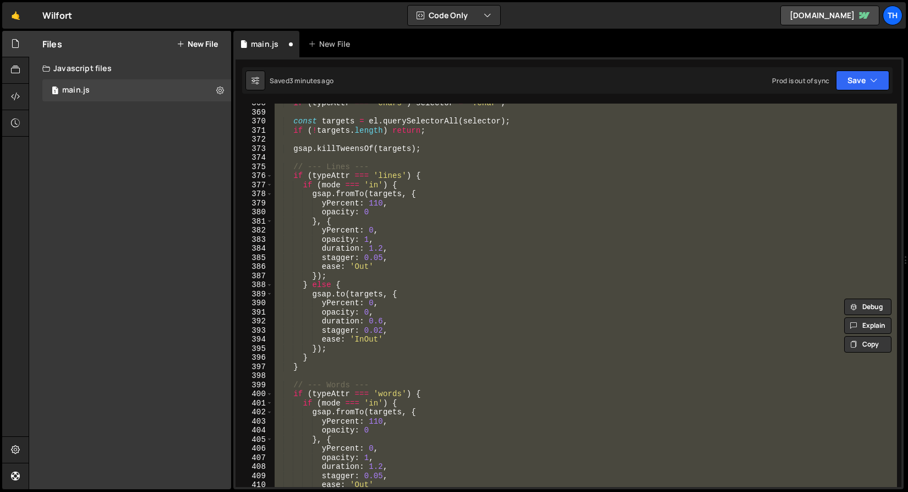
scroll to position [3347, 0]
click at [317, 361] on div "if ( typeAttr === 'chars' ) selector = '.char' ; const targets = el . querySele…" at bounding box center [584, 294] width 625 height 383
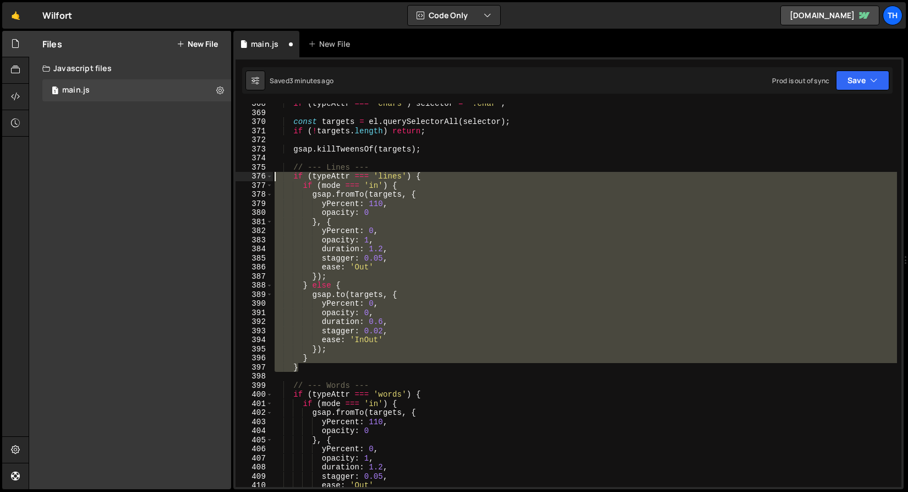
drag, startPoint x: 306, startPoint y: 368, endPoint x: 205, endPoint y: 177, distance: 216.2
click at [205, 177] on div "Files New File Javascript files 1 main.js 0 CSS files Copy share link Edit File…" at bounding box center [469, 260] width 880 height 459
type textarea "if (typeAttr === 'lines') { if (mode === 'in') {"
paste textarea
click at [324, 335] on div "if ( typeAttr === 'chars' ) selector = '.char' ; const targets = el . querySele…" at bounding box center [584, 294] width 625 height 383
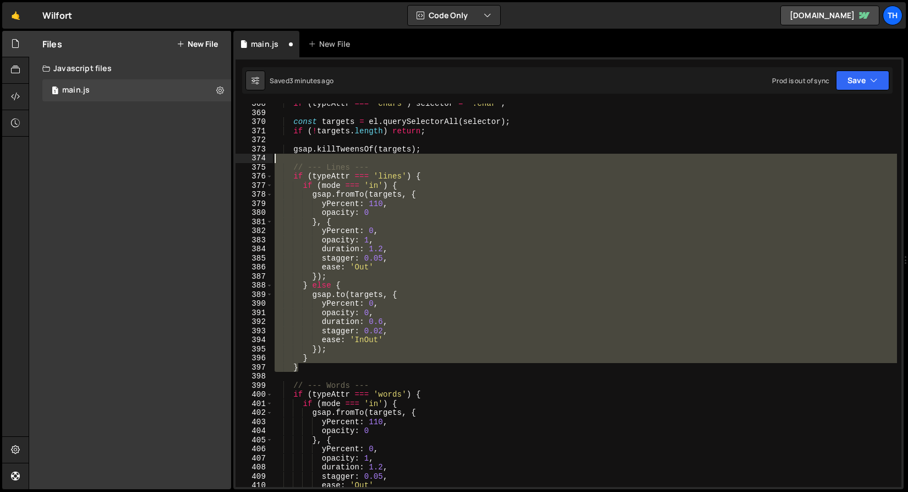
drag, startPoint x: 311, startPoint y: 365, endPoint x: 224, endPoint y: 170, distance: 214.4
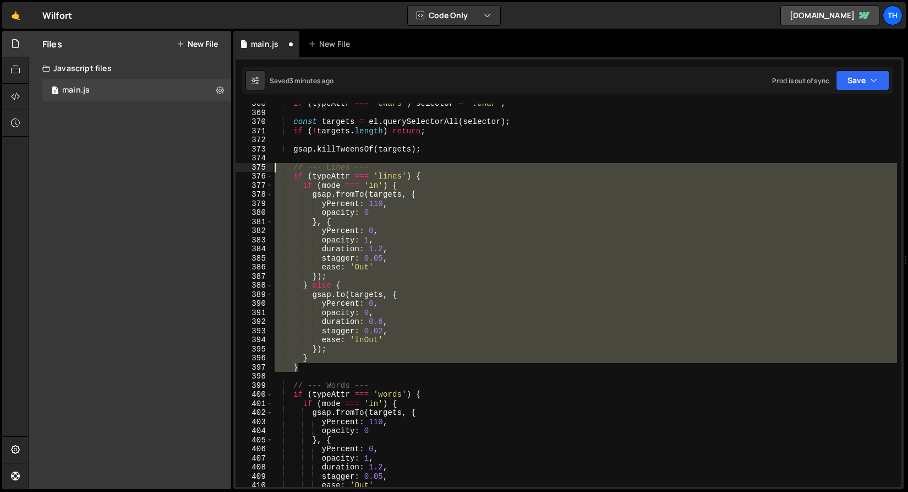
click at [224, 170] on div "Files New File Javascript files 1 main.js 0 CSS files Copy share link Edit File…" at bounding box center [469, 260] width 880 height 459
type textarea "// --- Lines --- if (typeAttr === 'lines') {"
paste textarea
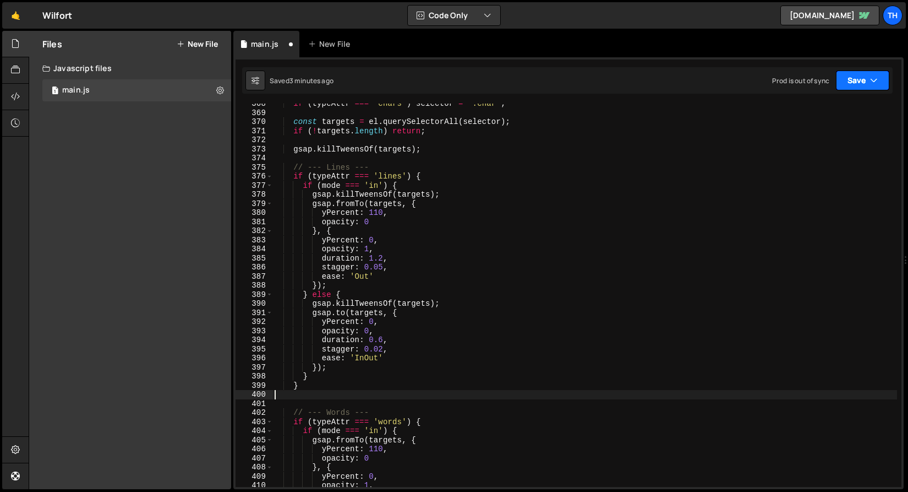
click at [852, 89] on button "Save" at bounding box center [862, 80] width 53 height 20
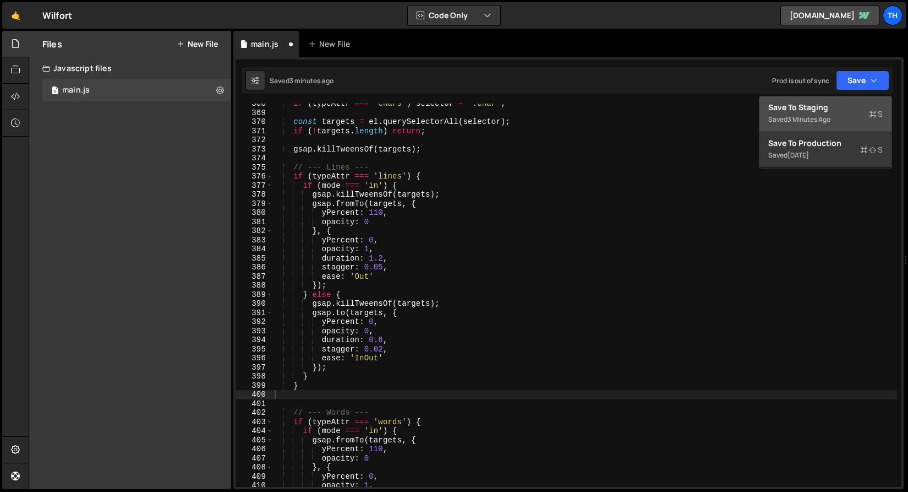
click at [835, 107] on div "Save to Staging S" at bounding box center [825, 107] width 114 height 11
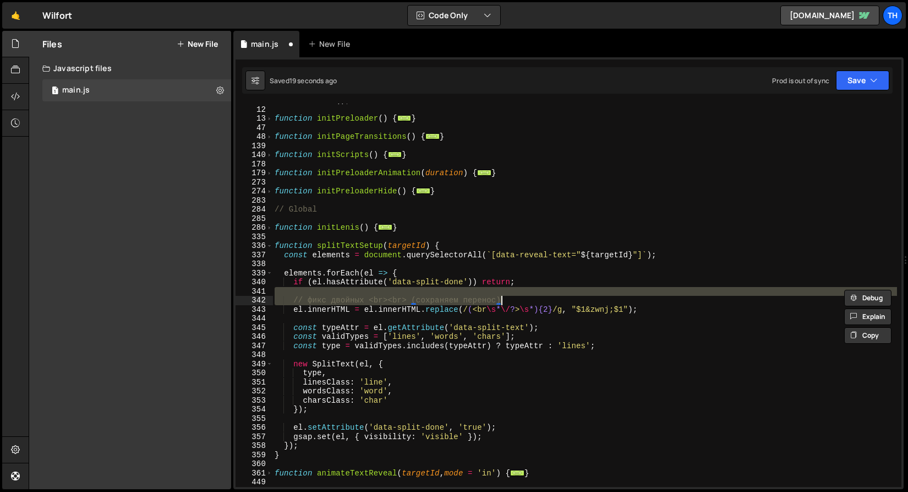
scroll to position [100, 0]
type textarea "}); }"
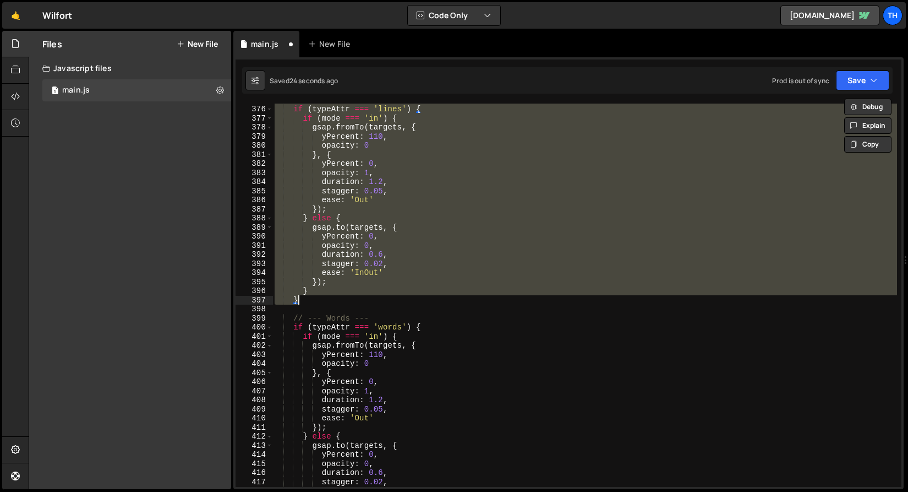
scroll to position [3414, 0]
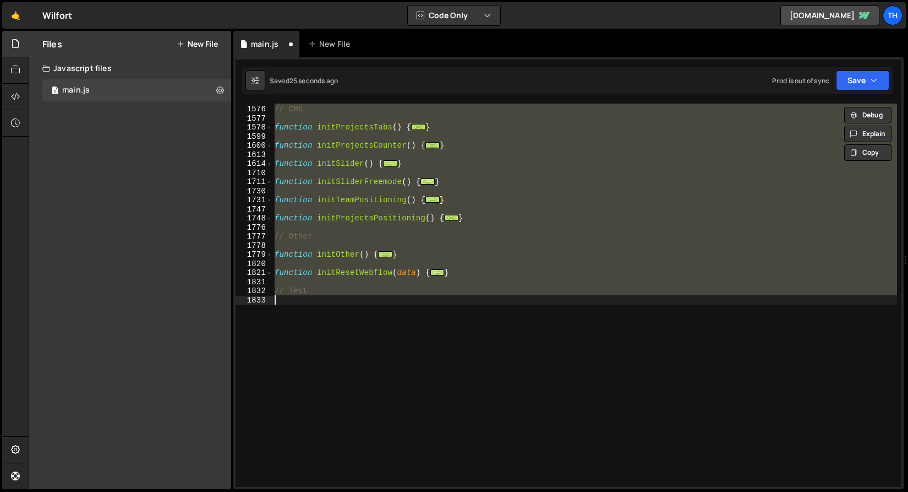
type textarea "// фикс двойных <br><br> (сохраняем перенос)"
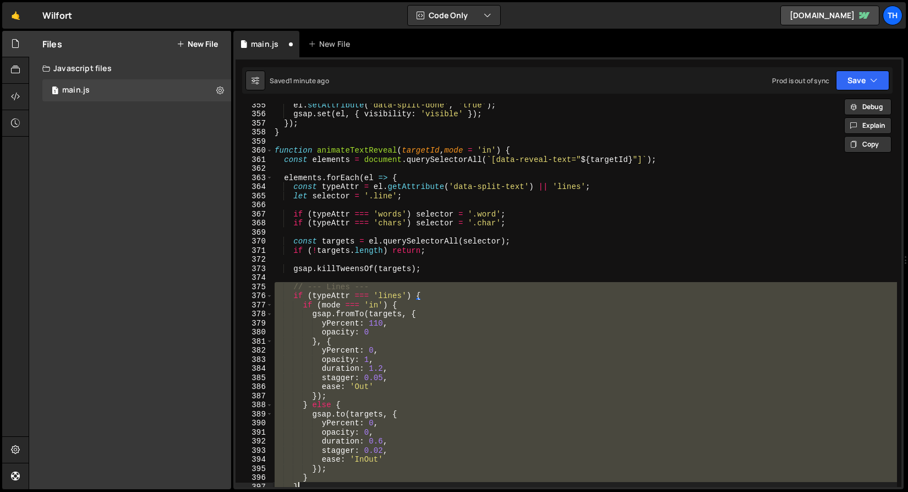
scroll to position [3212, 0]
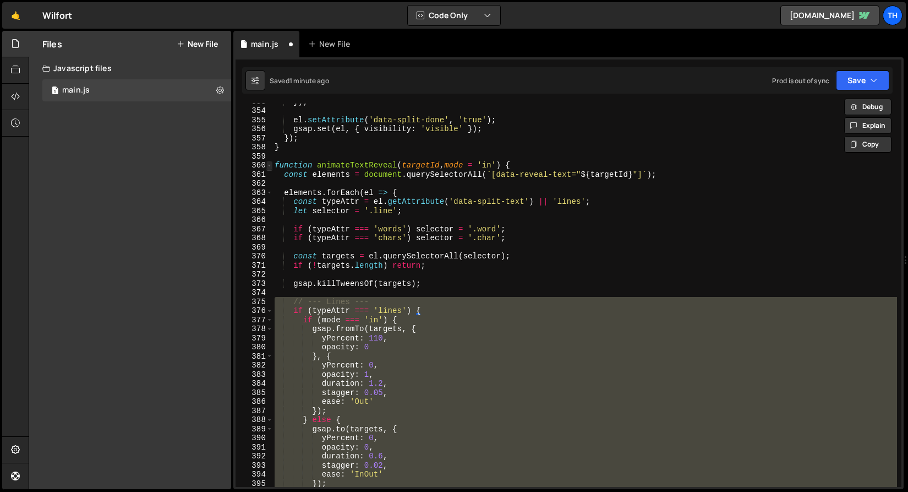
click at [270, 167] on span at bounding box center [269, 165] width 6 height 9
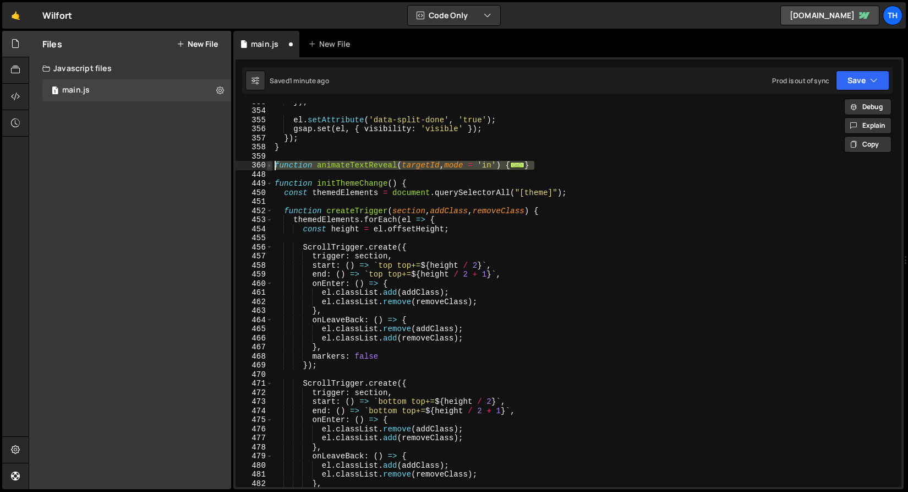
drag, startPoint x: 550, startPoint y: 167, endPoint x: 269, endPoint y: 161, distance: 281.9
click at [269, 161] on div "} } 353 354 355 356 357 358 359 360 448 449 450 451 452 453 454 455 456 457 458…" at bounding box center [569, 294] width 666 height 383
paste textarea "}"
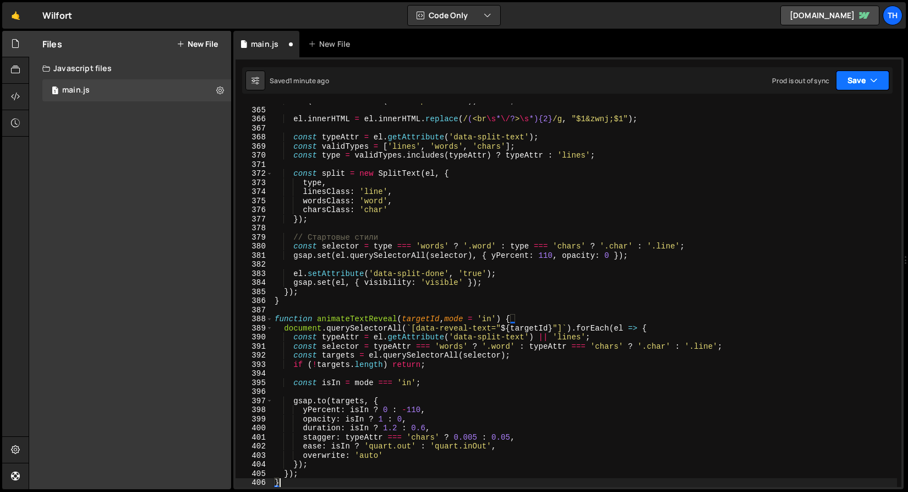
click at [850, 82] on button "Save" at bounding box center [862, 80] width 53 height 20
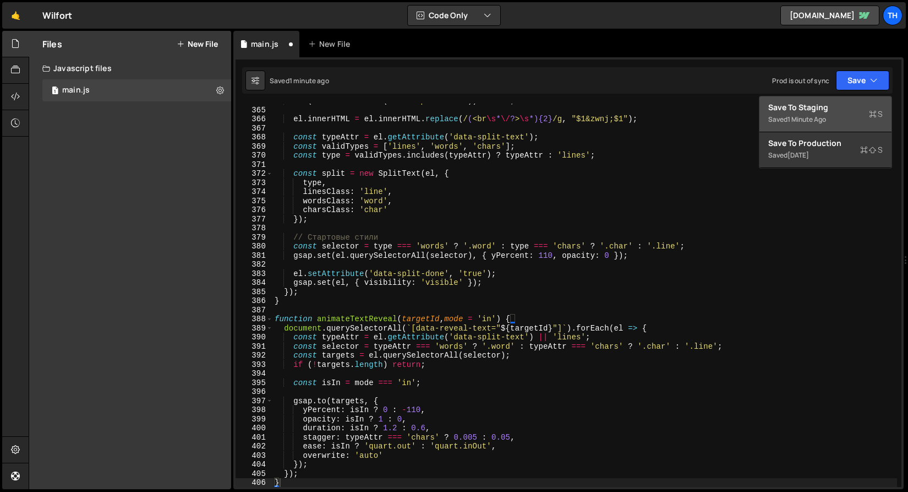
click at [834, 103] on div "Save to Staging S" at bounding box center [825, 107] width 114 height 11
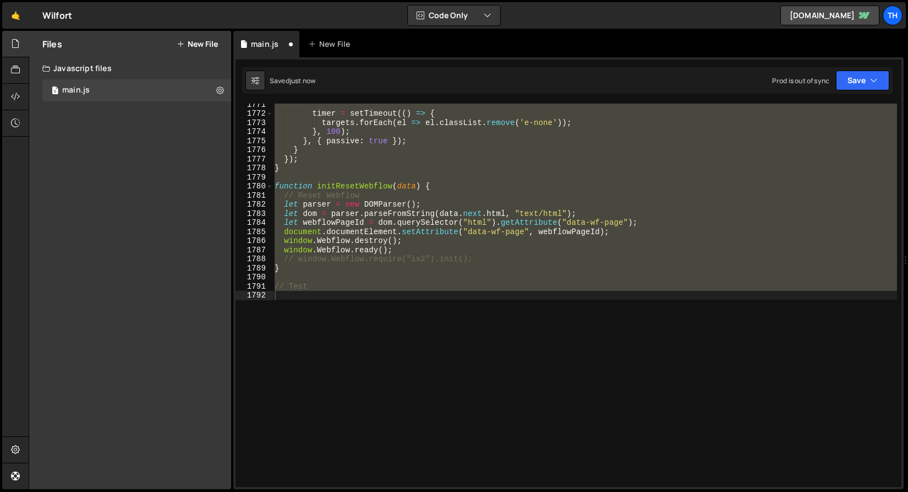
scroll to position [16089, 0]
click at [406, 246] on div "timer = setTimeout (( ) => { targets . forEach ( el => el . classList . remove …" at bounding box center [584, 294] width 625 height 383
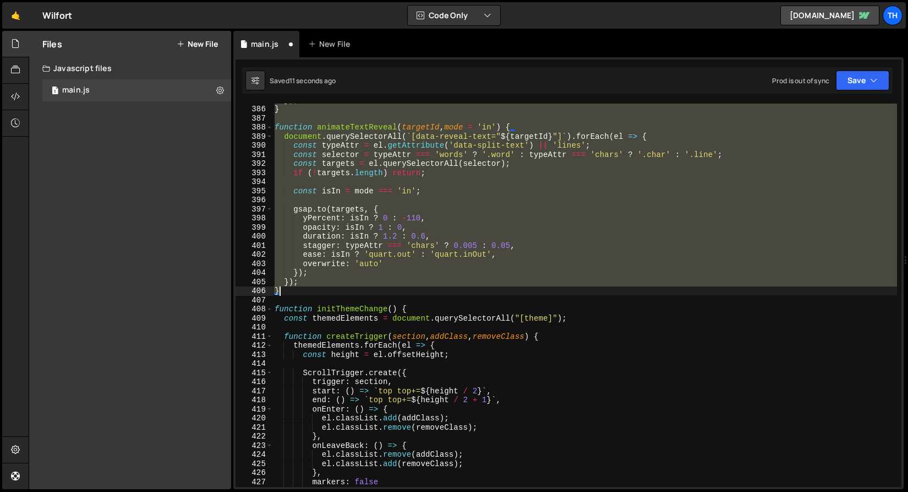
scroll to position [3078, 0]
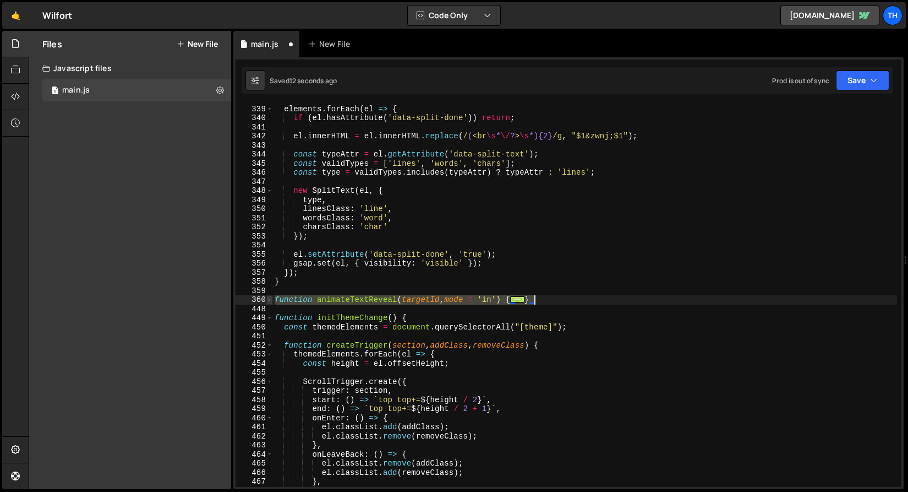
click at [271, 297] on span at bounding box center [269, 299] width 6 height 9
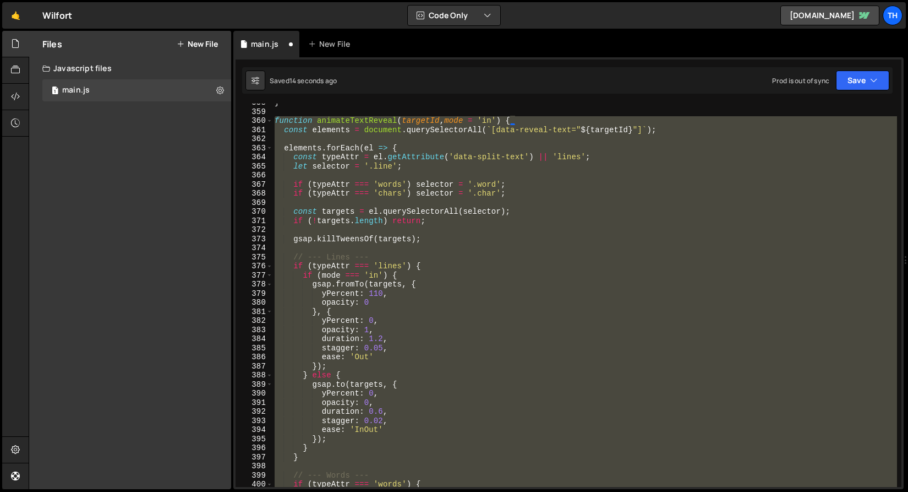
scroll to position [3259, 0]
click at [310, 341] on div "} function animateTextReveal ( targetId , mode = 'in' ) { const elements = docu…" at bounding box center [584, 294] width 625 height 383
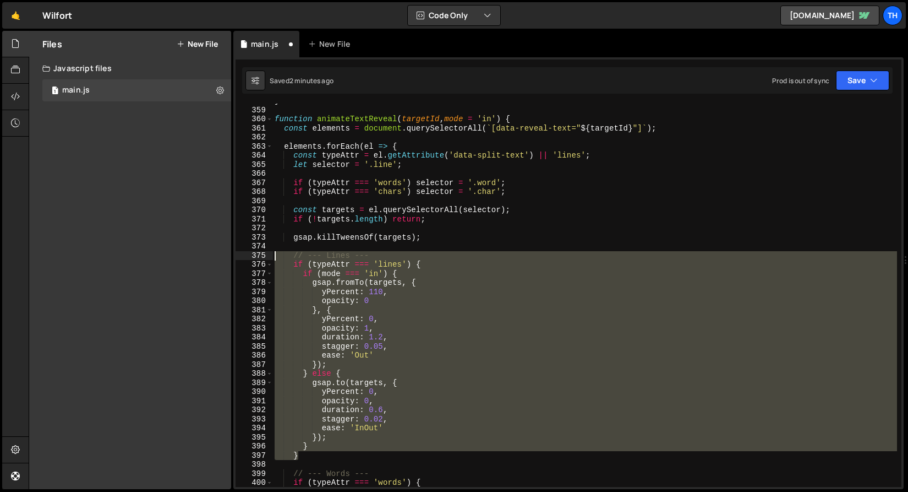
drag, startPoint x: 305, startPoint y: 453, endPoint x: 223, endPoint y: 256, distance: 213.7
click at [223, 256] on div "Files New File Javascript files 1 main.js 0 CSS files Copy share link Edit File…" at bounding box center [469, 260] width 880 height 459
paste textarea "}"
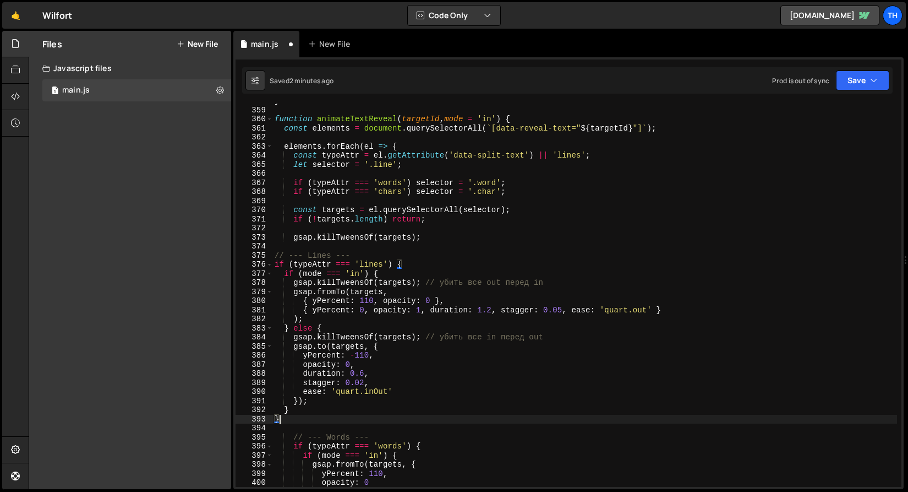
click at [823, 96] on div "} 358 359 360 361 362 363 364 365 366 367 368 369 370 371 372 373 374 375 376 3…" at bounding box center [568, 273] width 670 height 432
click at [847, 81] on button "Save" at bounding box center [862, 80] width 53 height 20
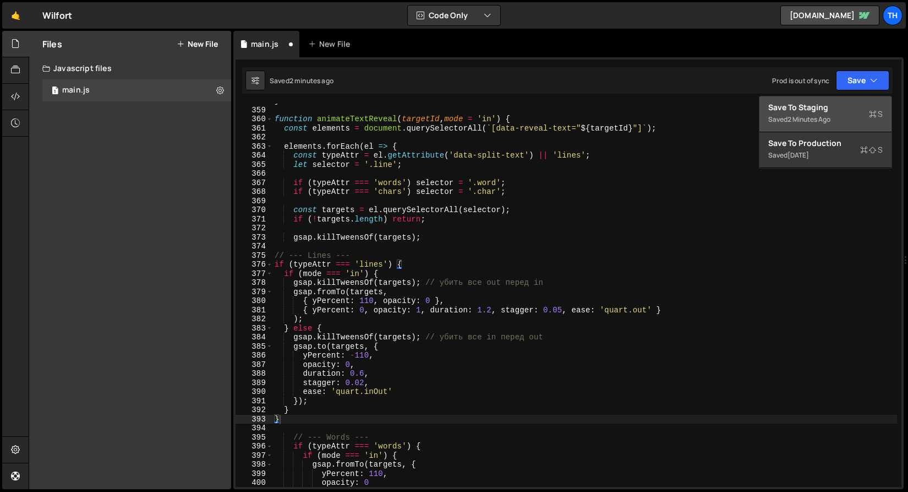
click at [839, 109] on div "Save to Staging S" at bounding box center [825, 107] width 114 height 11
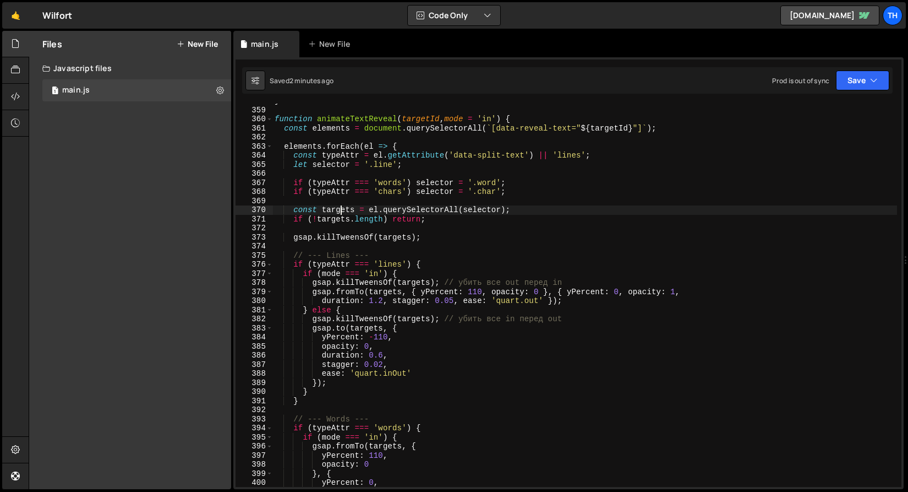
click at [341, 212] on div "} function animateTextReveal ( targetId , mode = 'in' ) { const elements = docu…" at bounding box center [584, 296] width 625 height 401
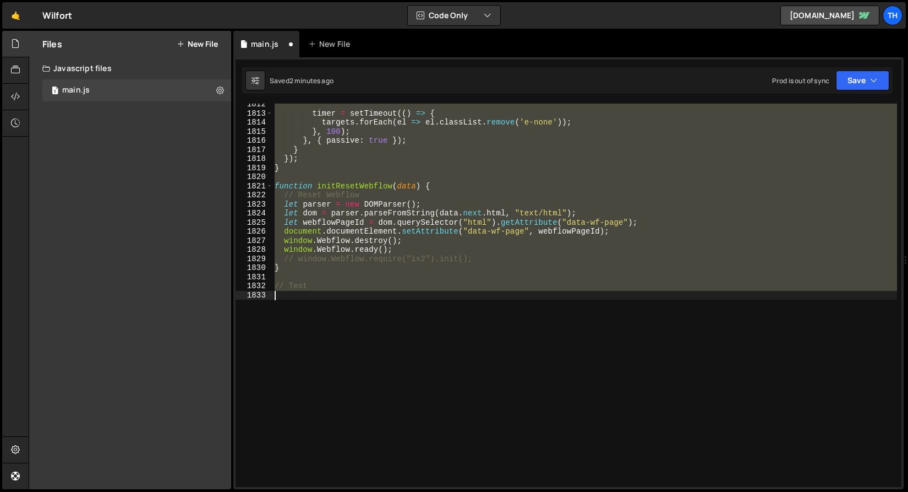
scroll to position [3378, 0]
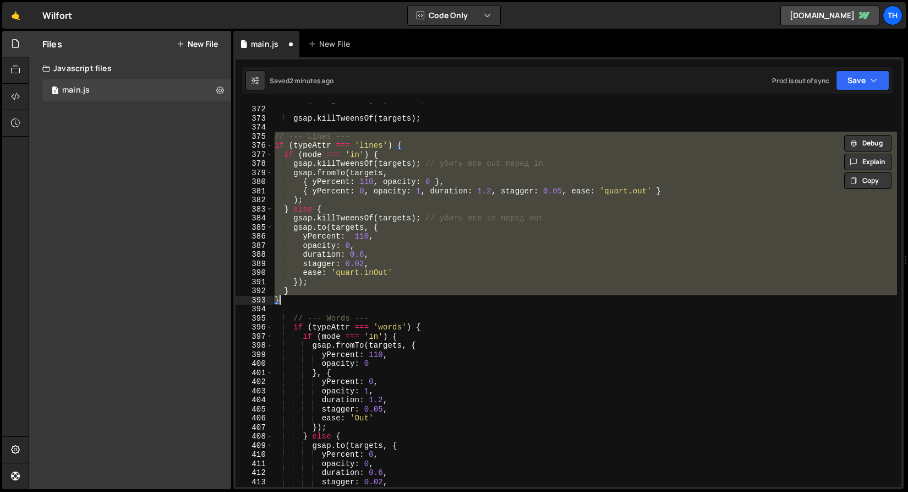
type textarea "} }"
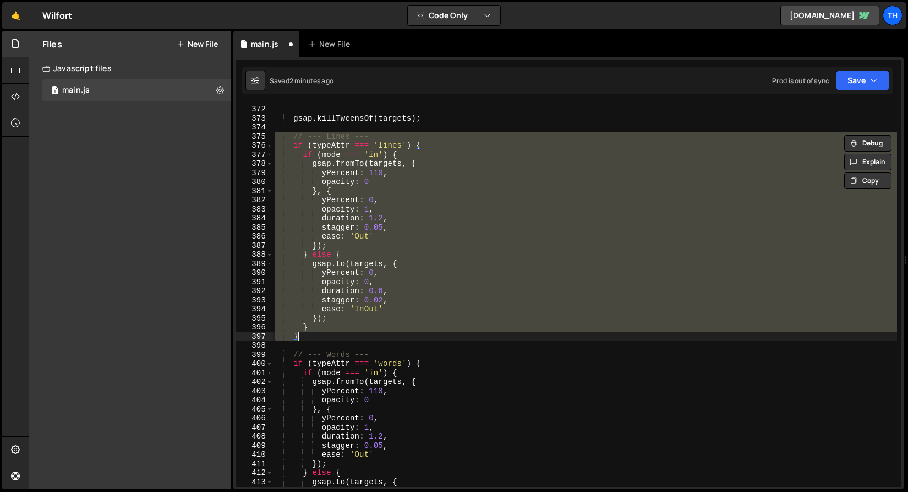
click at [861, 112] on div "if ( ! targets . length ) return ; gsap . killTweensOf ( targets ) ; // --- Lin…" at bounding box center [584, 295] width 625 height 401
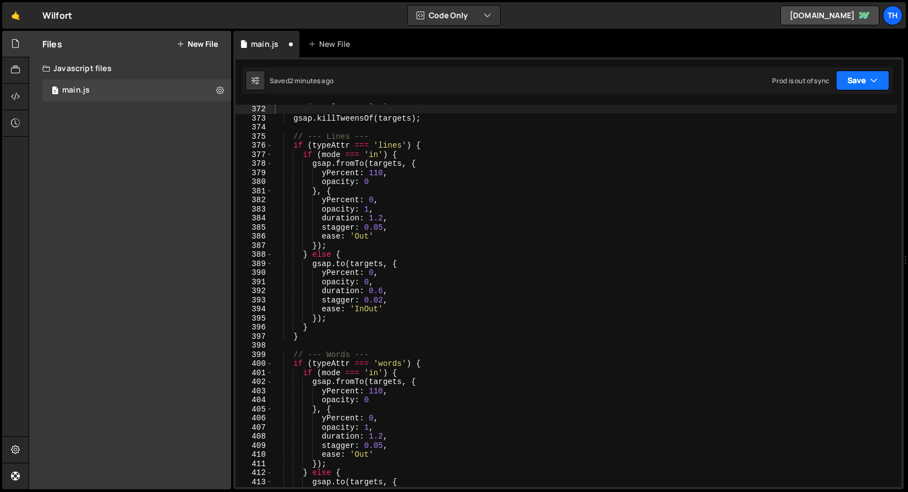
click at [861, 81] on button "Save" at bounding box center [862, 80] width 53 height 20
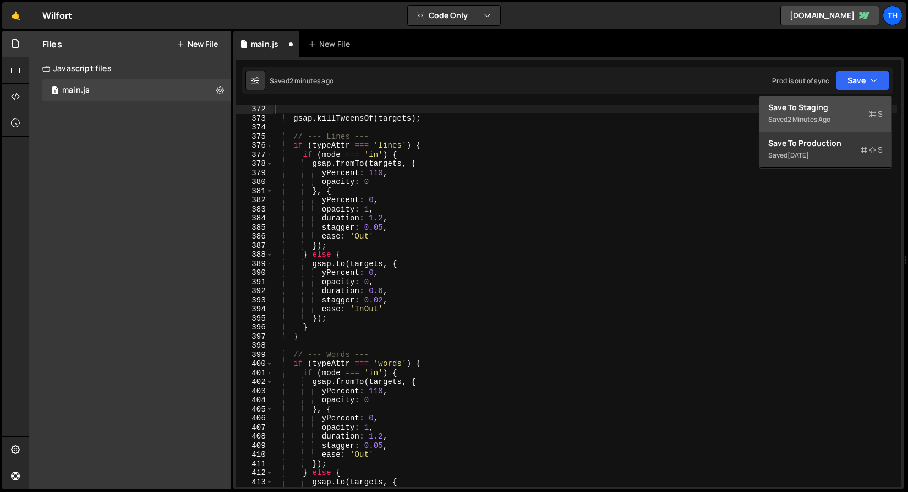
click at [841, 113] on div "Saved 2 minutes ago" at bounding box center [825, 119] width 114 height 13
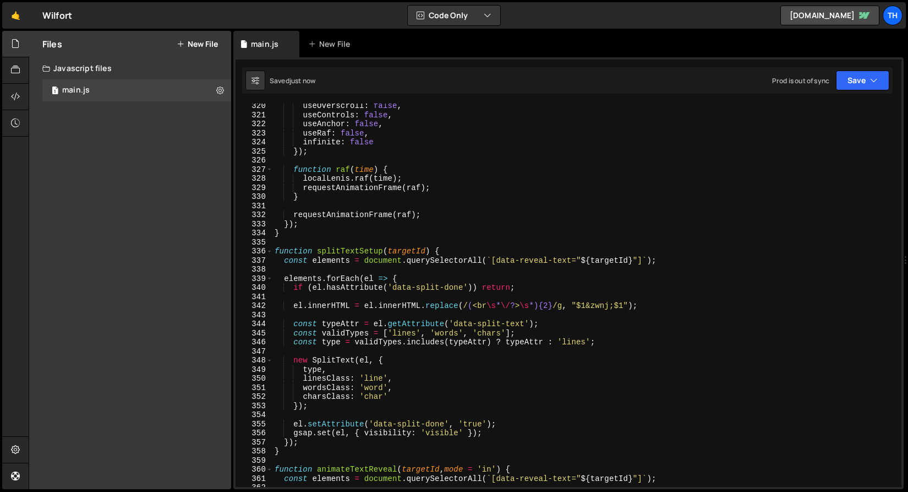
scroll to position [2971, 0]
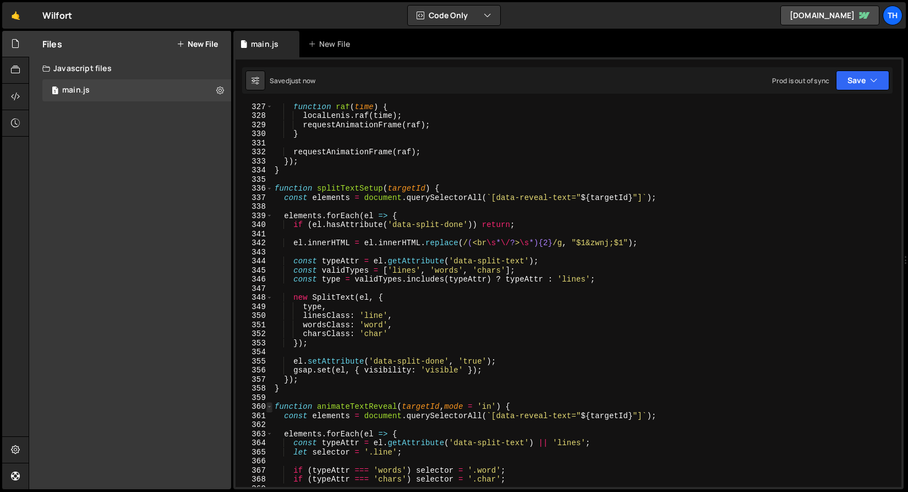
click at [271, 407] on span at bounding box center [269, 406] width 6 height 9
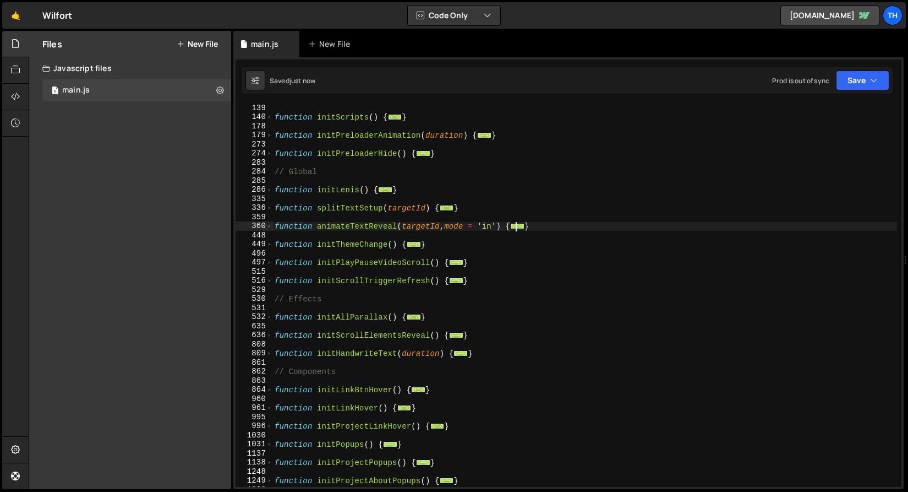
scroll to position [124, 0]
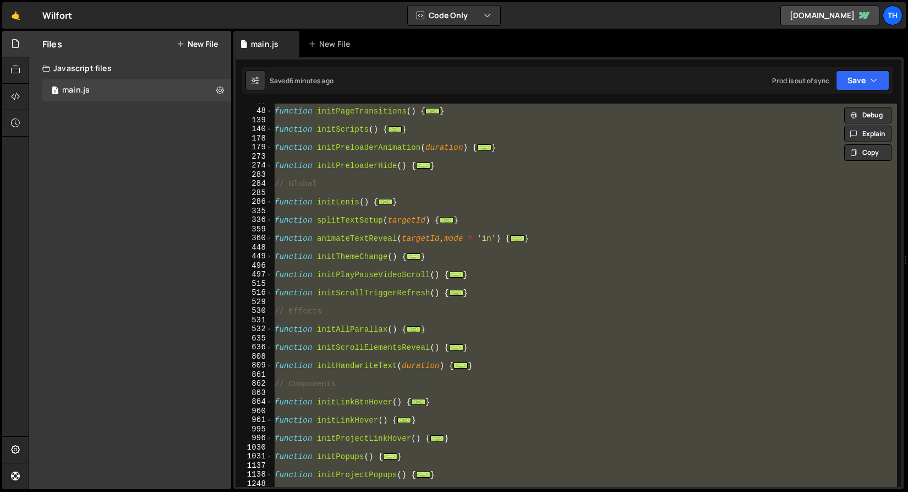
paste textarea
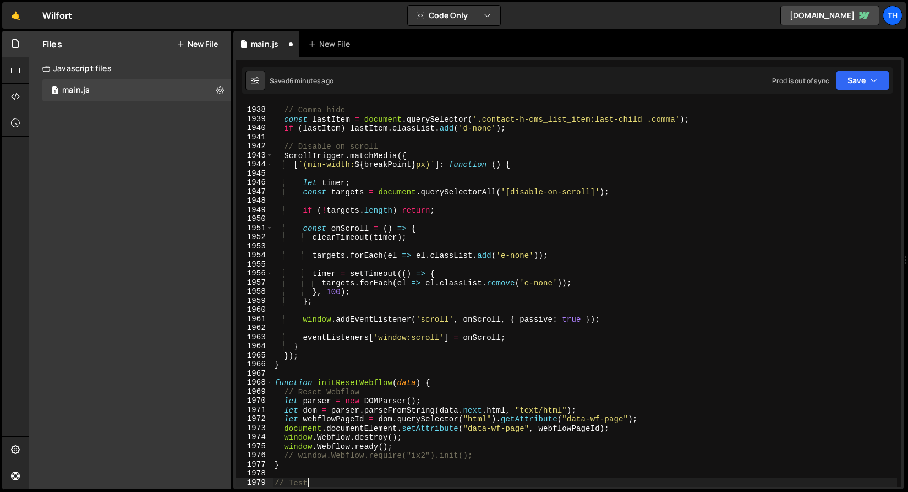
click at [852, 70] on div "Saved 6 minutes ago Prod is out of sync Upgrade to Edit Save Save to Staging S …" at bounding box center [567, 80] width 651 height 26
click at [852, 73] on button "Save" at bounding box center [862, 80] width 53 height 20
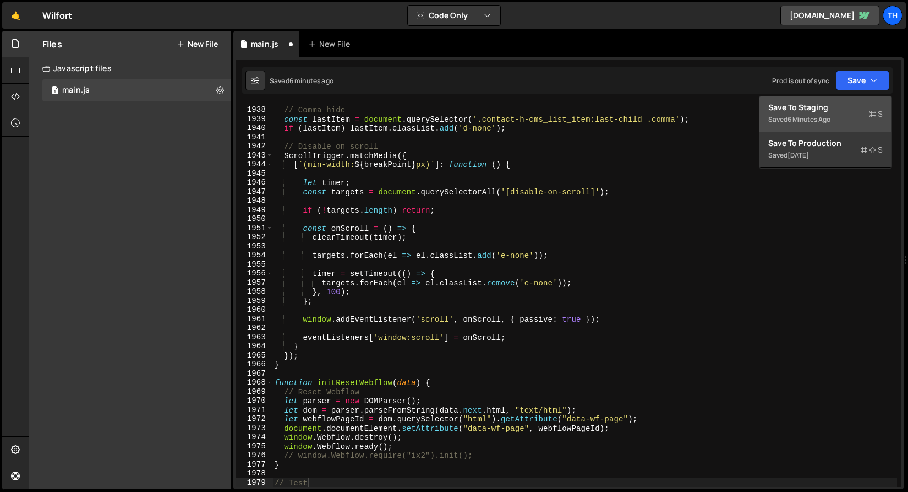
click at [831, 102] on div "Save to Staging S" at bounding box center [825, 107] width 114 height 11
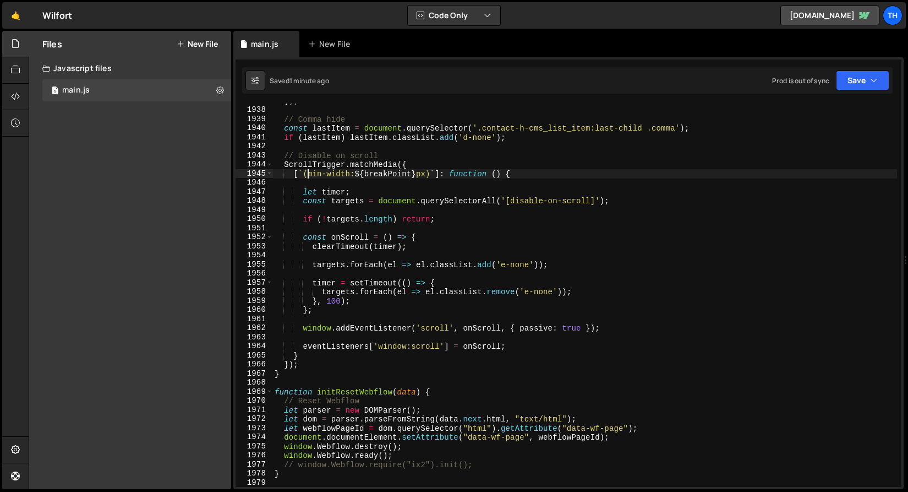
click at [307, 171] on div "}) ; // Comma hide const lastItem = document . querySelector ( '.contact-h-cms_…" at bounding box center [584, 296] width 625 height 401
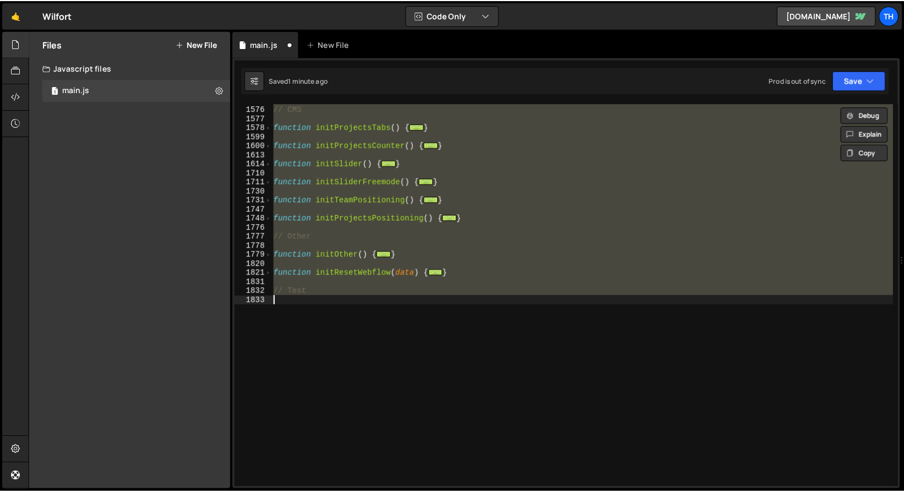
scroll to position [617, 0]
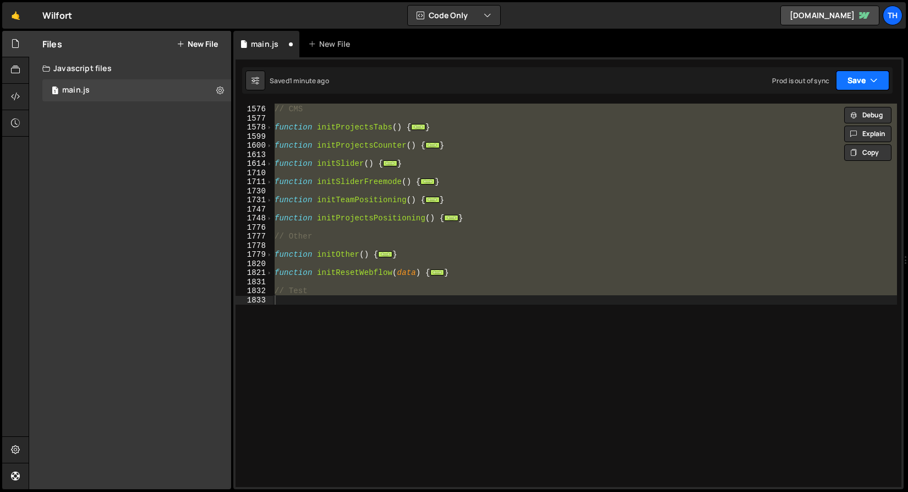
click at [848, 85] on button "Save" at bounding box center [862, 80] width 53 height 20
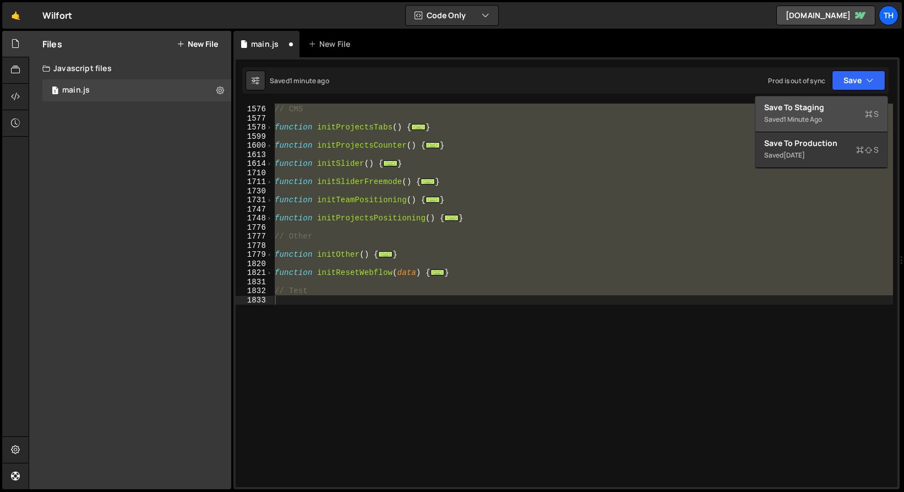
click at [833, 108] on div "Save to Staging S" at bounding box center [821, 107] width 114 height 11
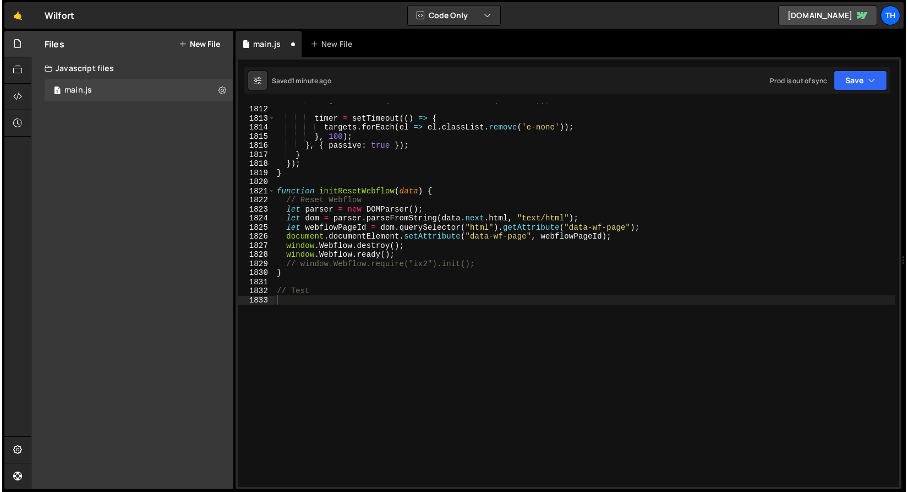
scroll to position [16456, 0]
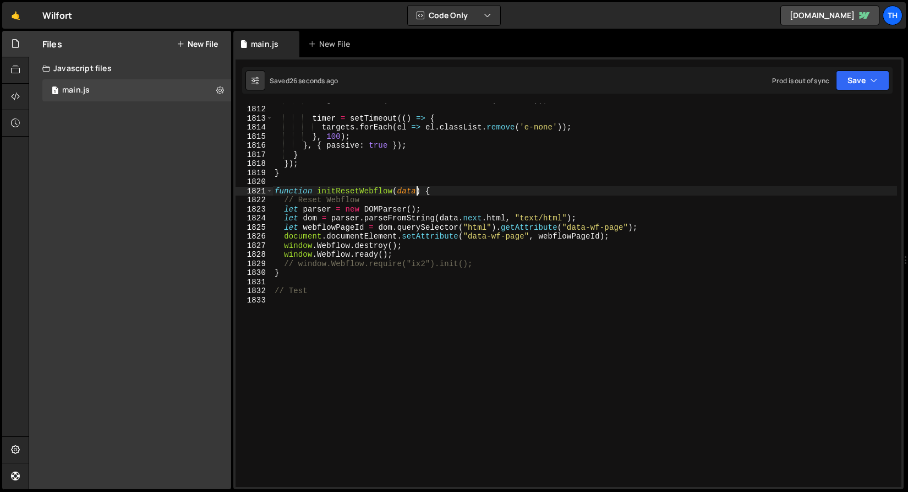
click at [417, 193] on div "targets . forEach ( el => el . classList . add ( 'e-none' )) ; timer = setTimeo…" at bounding box center [584, 295] width 625 height 401
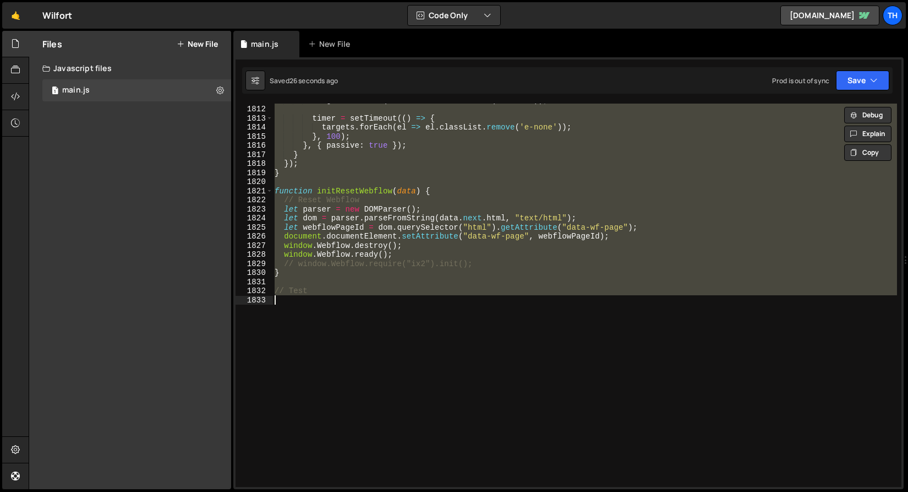
paste textarea "}"
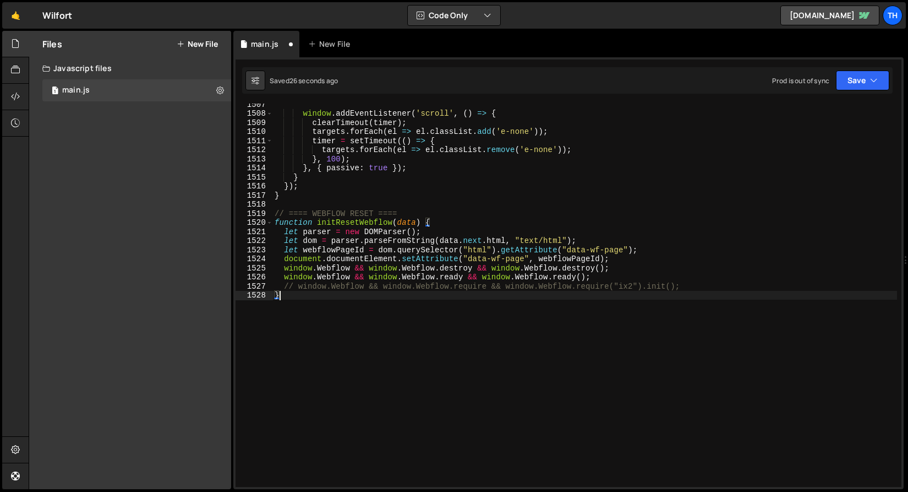
scroll to position [13691, 0]
click at [880, 79] on button "Save" at bounding box center [862, 80] width 53 height 20
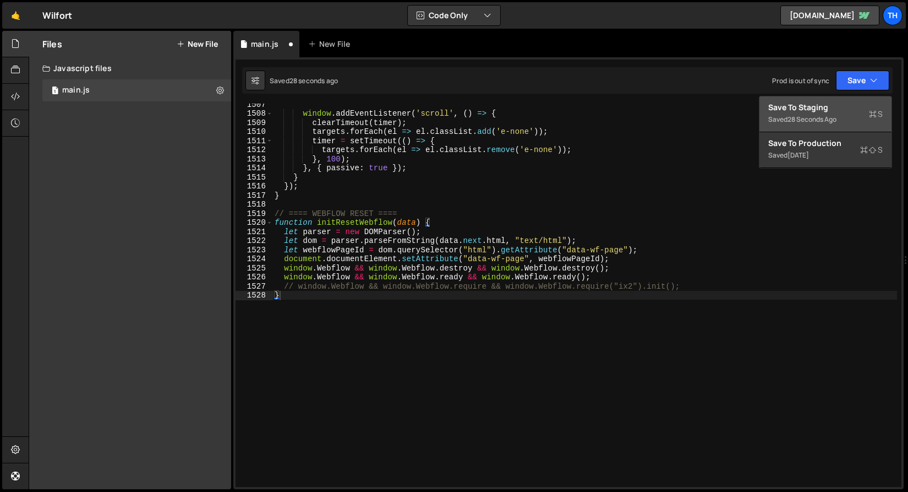
click at [830, 111] on div "Save to Staging S" at bounding box center [825, 107] width 114 height 11
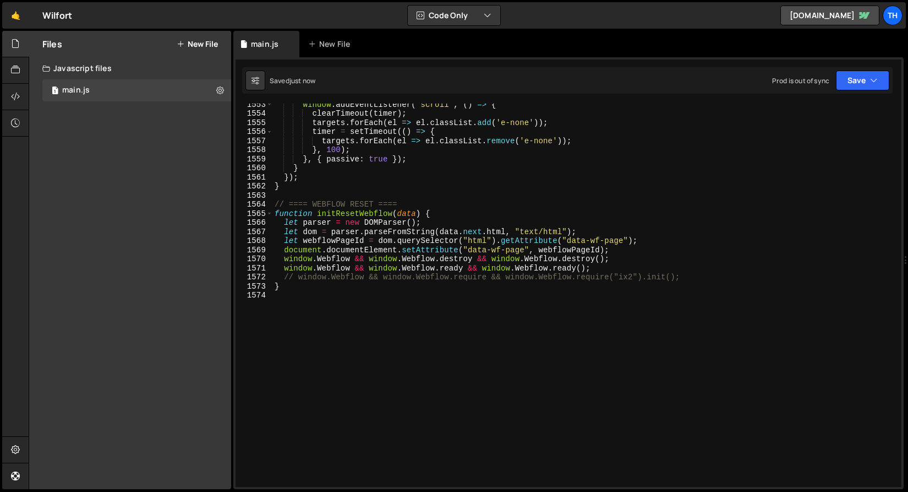
scroll to position [14108, 0]
click at [268, 212] on span at bounding box center [269, 214] width 6 height 9
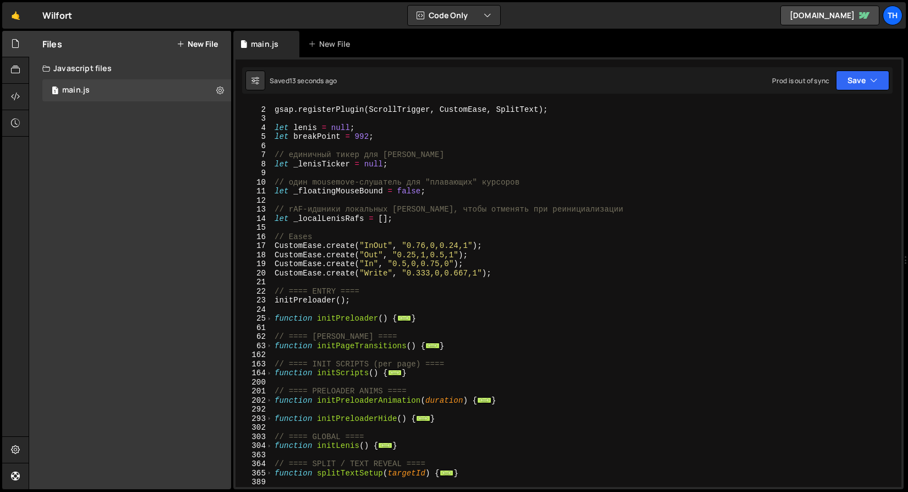
scroll to position [0, 0]
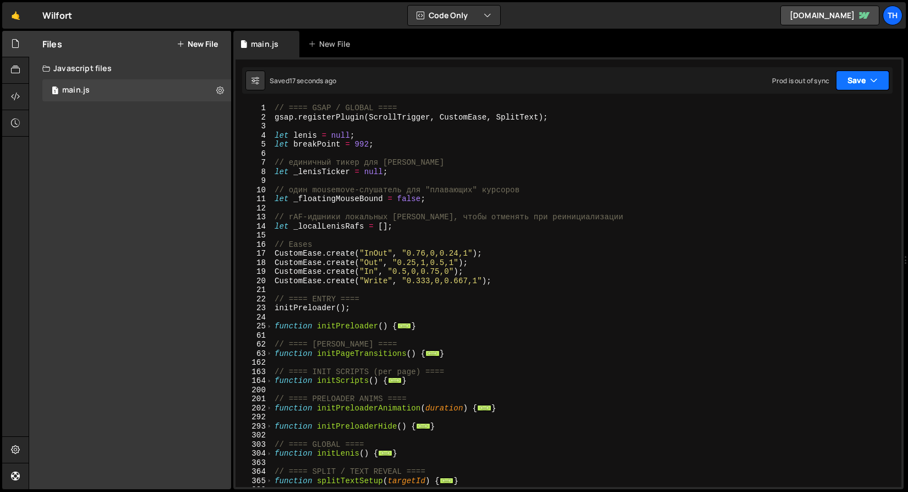
click at [871, 83] on icon "button" at bounding box center [874, 80] width 8 height 11
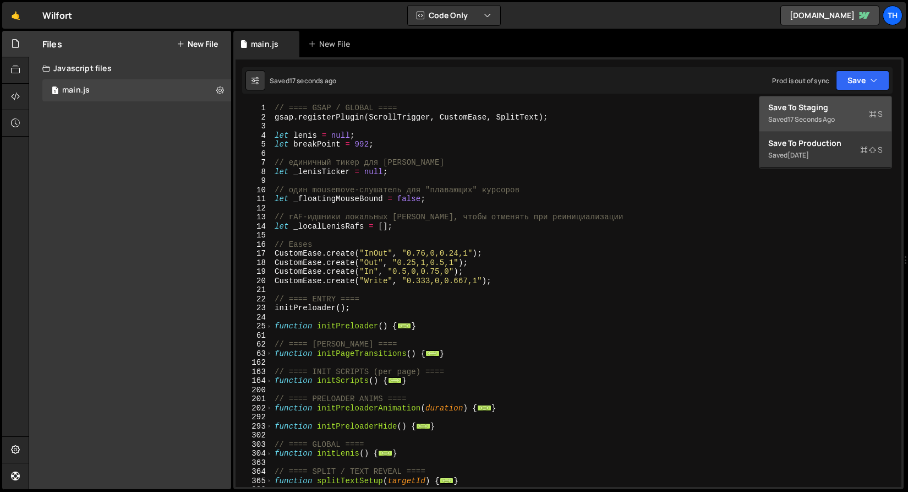
click at [854, 99] on button "Save to Staging S Saved 17 seconds ago" at bounding box center [826, 114] width 132 height 36
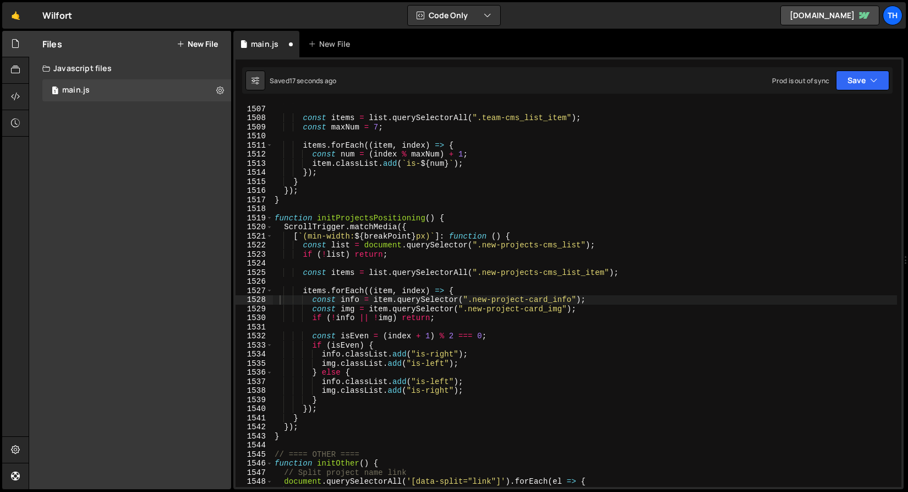
scroll to position [13686, 0]
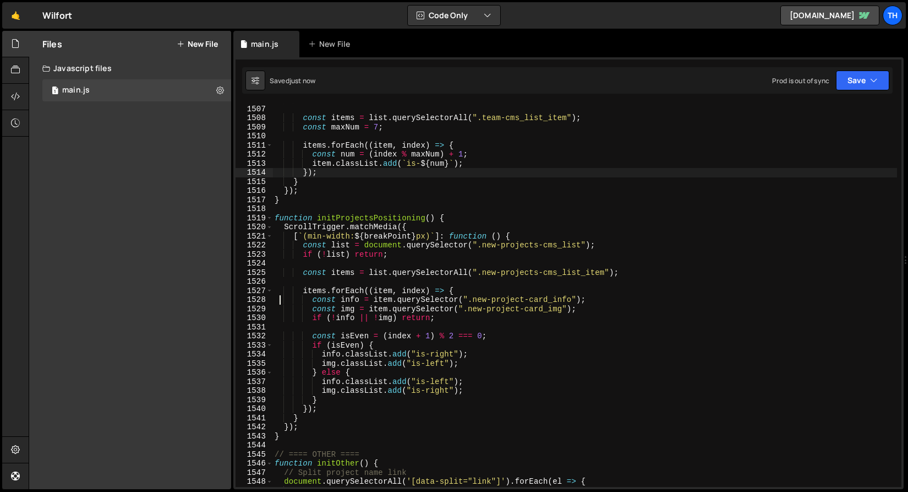
click at [353, 174] on div "if ( ! list ) return ; const items = list . querySelectorAll ( ".team-cms_list_…" at bounding box center [584, 295] width 625 height 401
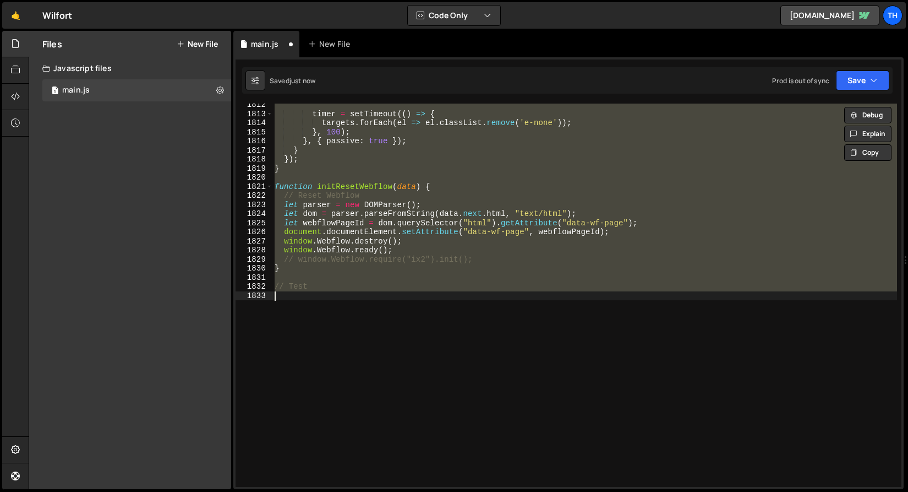
scroll to position [16443, 0]
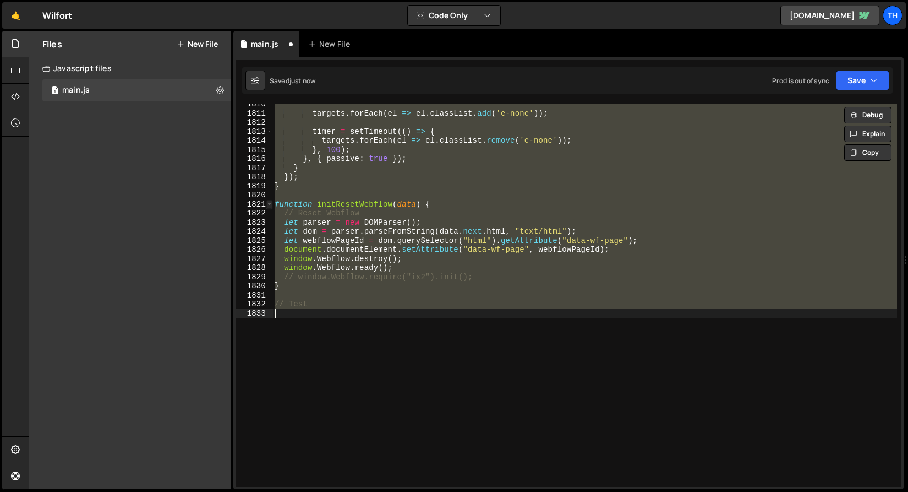
click at [271, 200] on span at bounding box center [269, 204] width 6 height 9
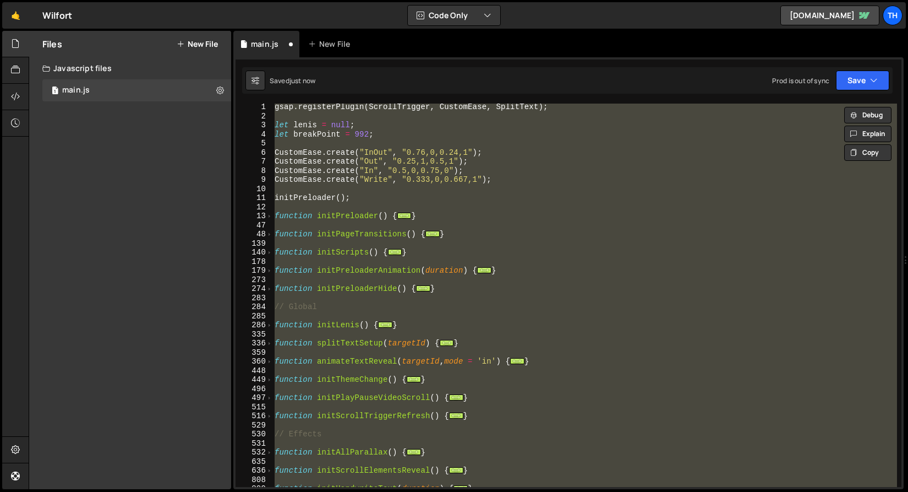
scroll to position [0, 0]
paste textarea "}"
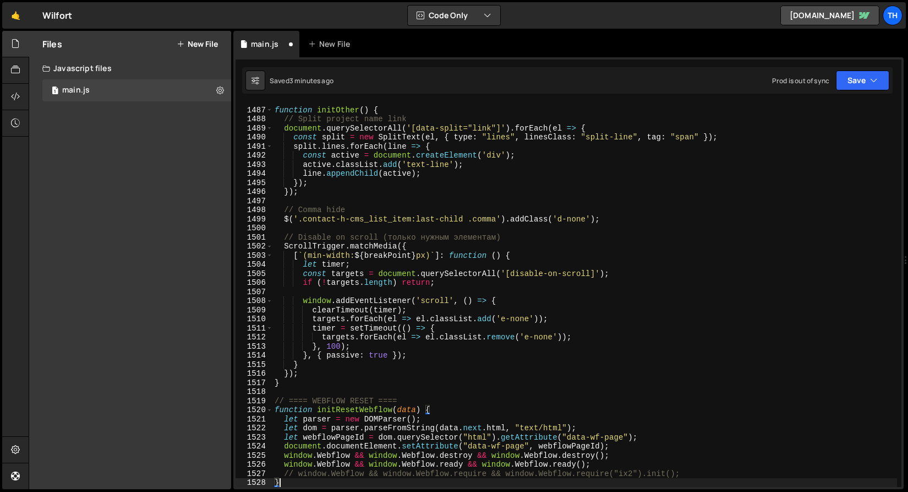
scroll to position [13504, 0]
click at [869, 86] on button "Save" at bounding box center [862, 80] width 53 height 20
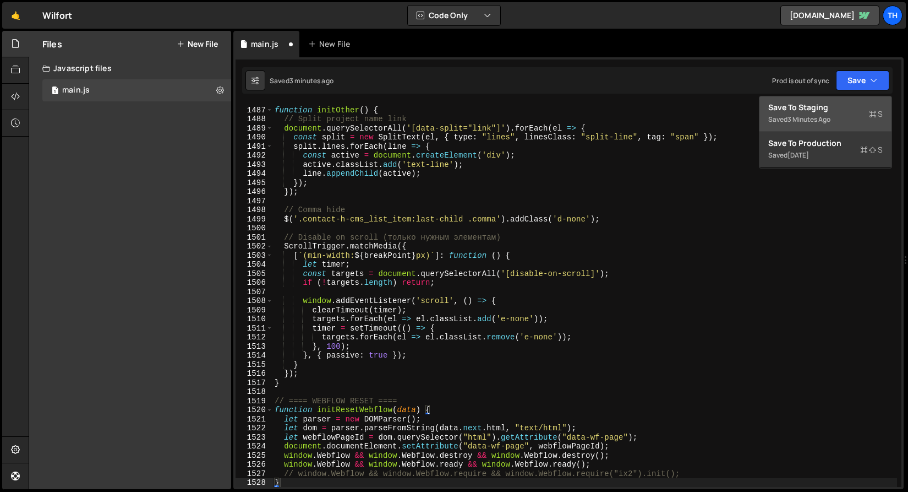
click at [852, 114] on div "Saved 3 minutes ago" at bounding box center [825, 119] width 114 height 13
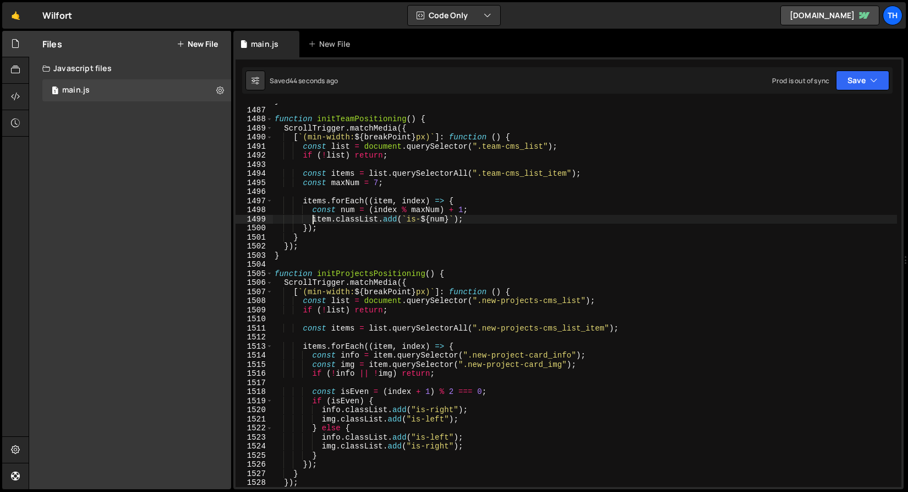
click at [312, 219] on div "} function initTeamPositioning ( ) { ScrollTrigger . matchMedia ({ [ ` (min-wid…" at bounding box center [584, 296] width 625 height 401
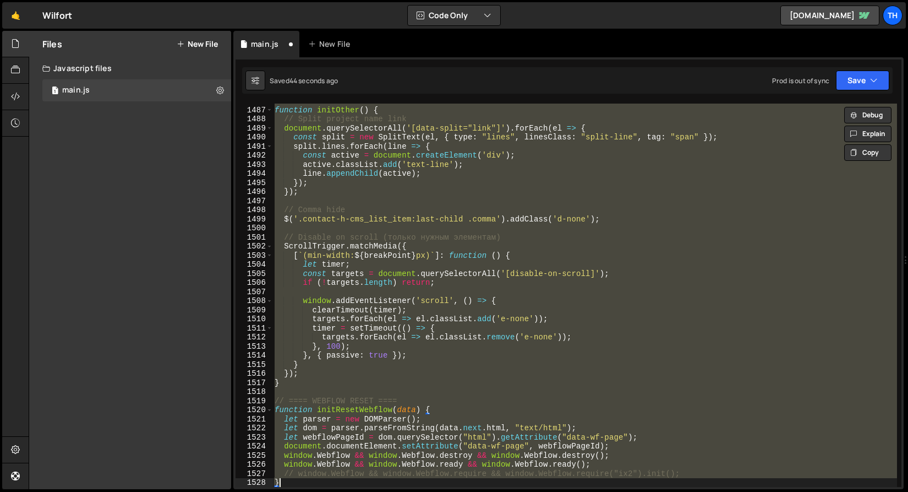
type textarea "// Test"
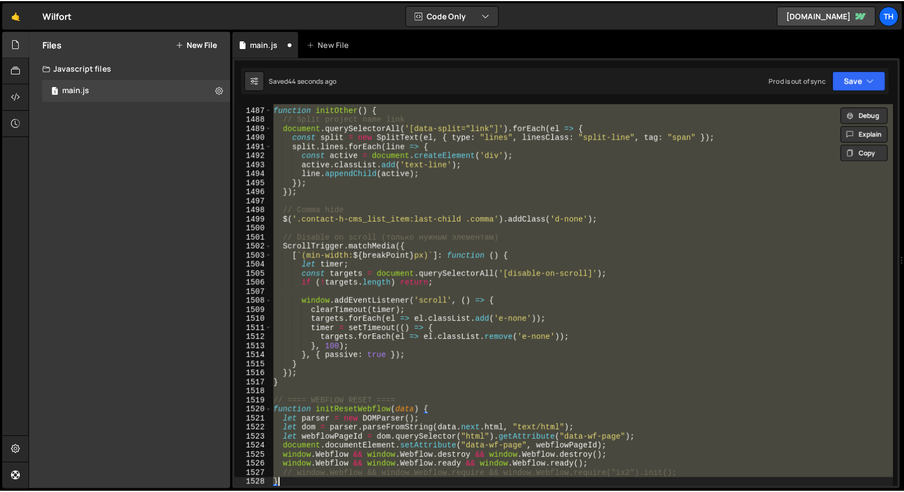
scroll to position [617, 0]
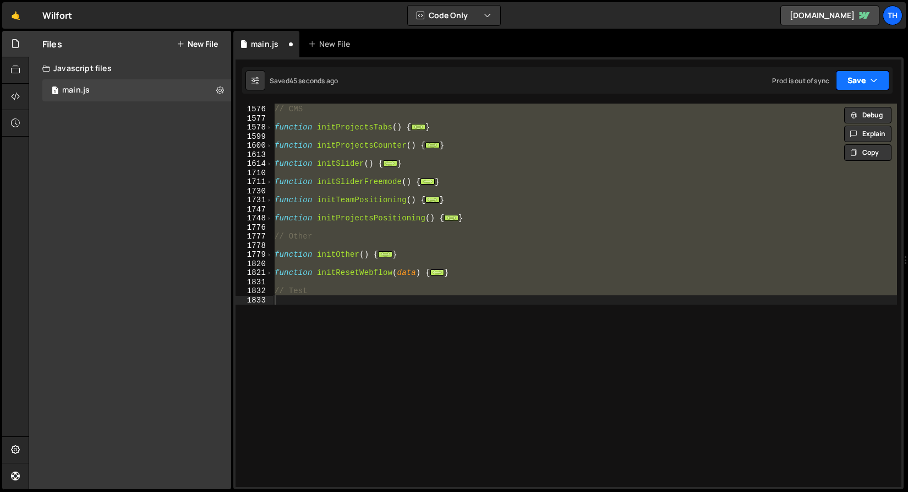
click at [887, 89] on button "Save" at bounding box center [862, 80] width 53 height 20
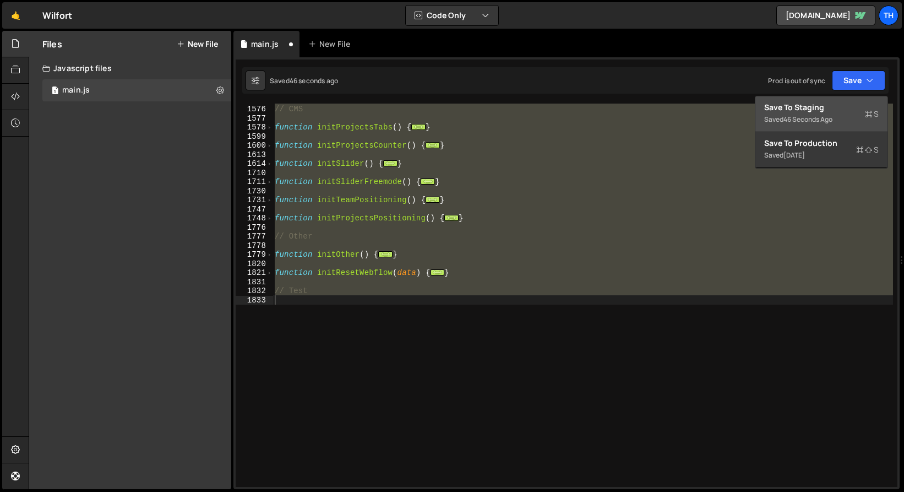
click at [862, 107] on div "Save to Staging S" at bounding box center [821, 107] width 114 height 11
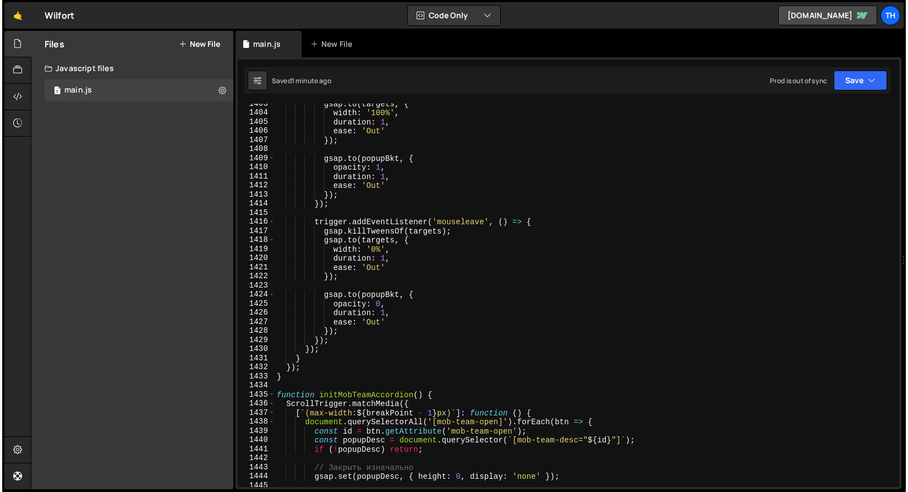
scroll to position [12475, 0]
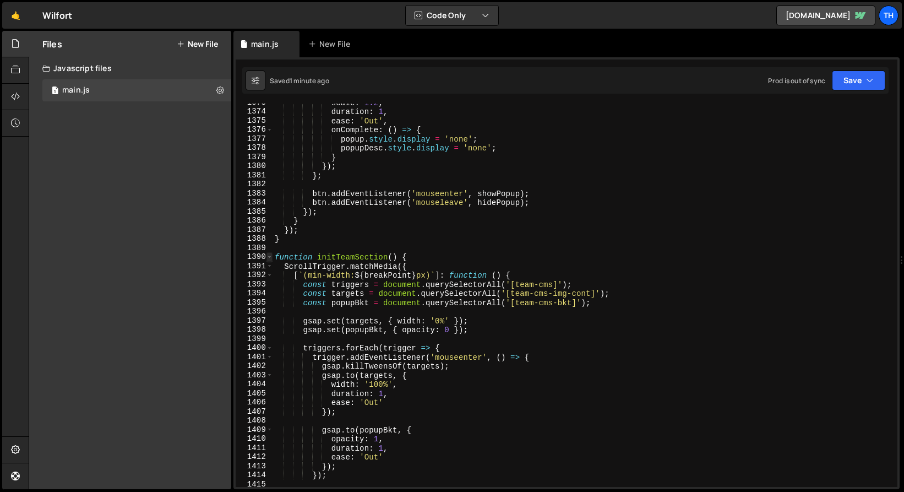
click at [272, 257] on span at bounding box center [269, 256] width 6 height 9
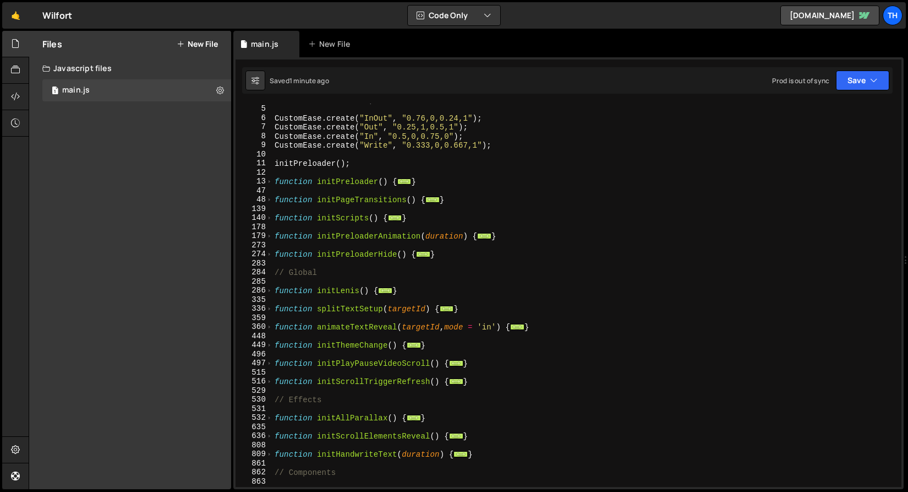
scroll to position [36, 0]
click at [269, 328] on span at bounding box center [269, 326] width 6 height 9
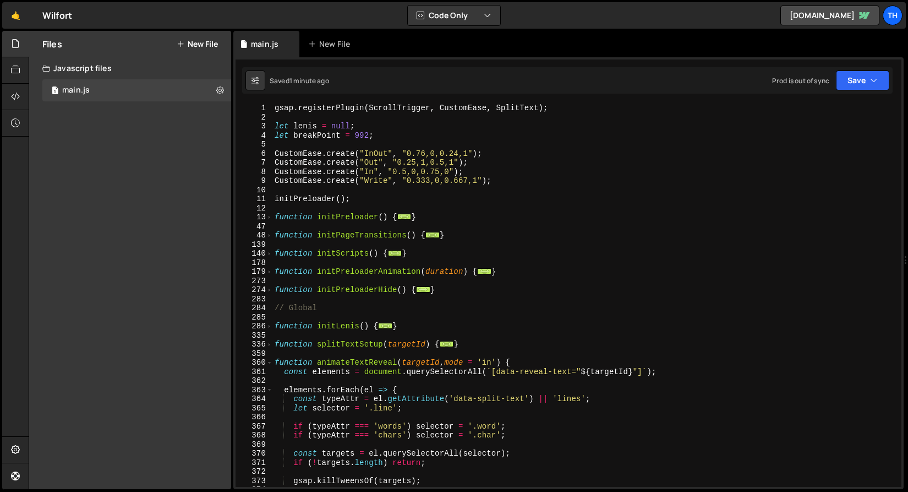
scroll to position [0, 0]
click at [270, 361] on span at bounding box center [269, 362] width 6 height 9
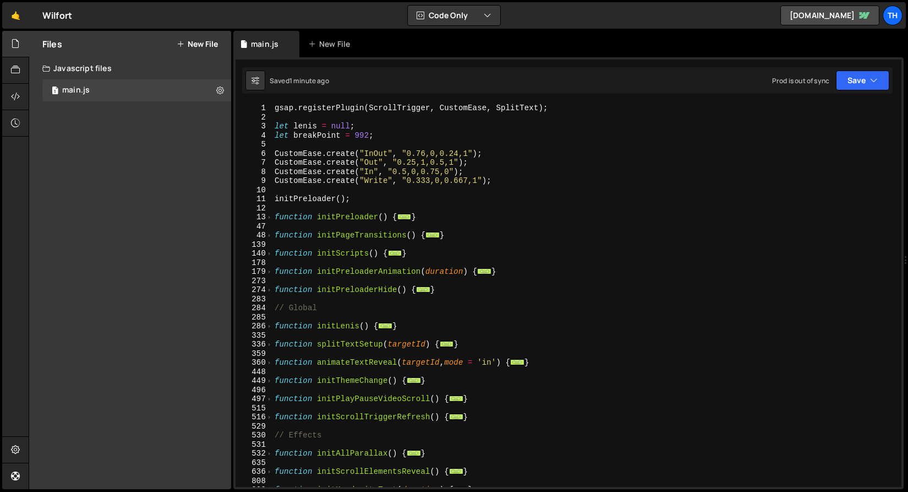
click at [456, 379] on div "gsap . registerPlugin ( ScrollTrigger , CustomEase , SplitText ) ; let [PERSON_…" at bounding box center [584, 303] width 625 height 401
drag, startPoint x: 555, startPoint y: 364, endPoint x: 233, endPoint y: 360, distance: 321.5
click at [233, 360] on div "} 1 2 3 4 5 6 7 8 9 10 11 12 13 47 48 139 140 178 179 273 274 283 284 285 286 3…" at bounding box center [568, 273] width 670 height 432
type textarea "function animateTextReveal(targetId, mode = 'in') { const elements = document.q…"
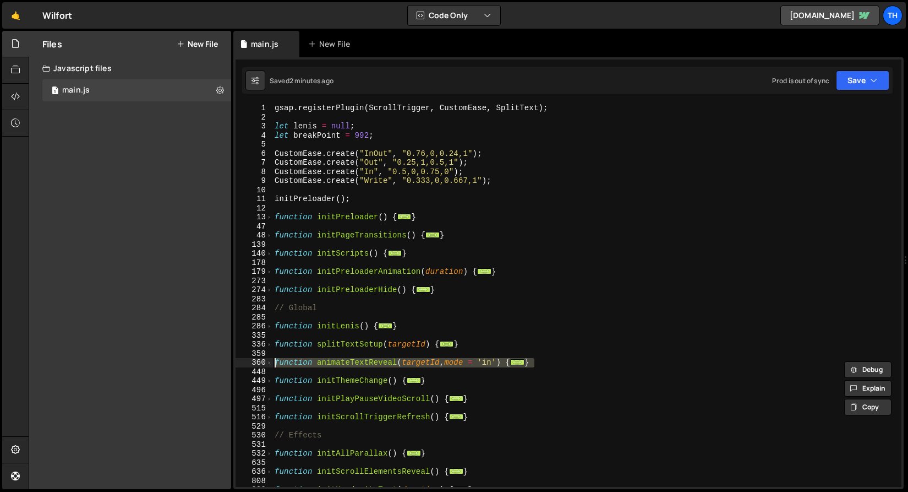
click at [424, 373] on div "gsap . registerPlugin ( ScrollTrigger , CustomEase , SplitText ) ; let [PERSON_…" at bounding box center [584, 303] width 625 height 401
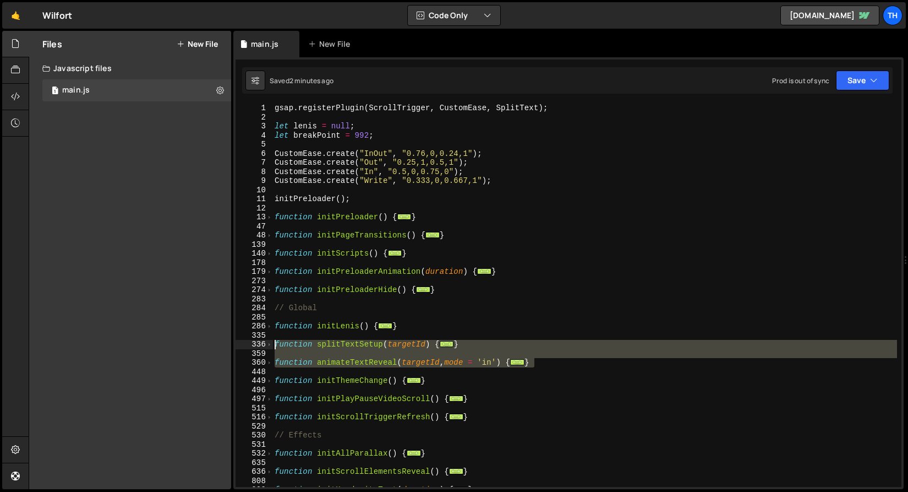
drag, startPoint x: 550, startPoint y: 359, endPoint x: 172, endPoint y: 345, distance: 379.0
click at [172, 345] on div "Files New File Javascript files 1 main.js 0 CSS files Copy share link Edit File…" at bounding box center [469, 260] width 880 height 459
type textarea "function splitTextSetup(targetId) { const elements = document.querySelectorAll(…"
